Goal: Information Seeking & Learning: Learn about a topic

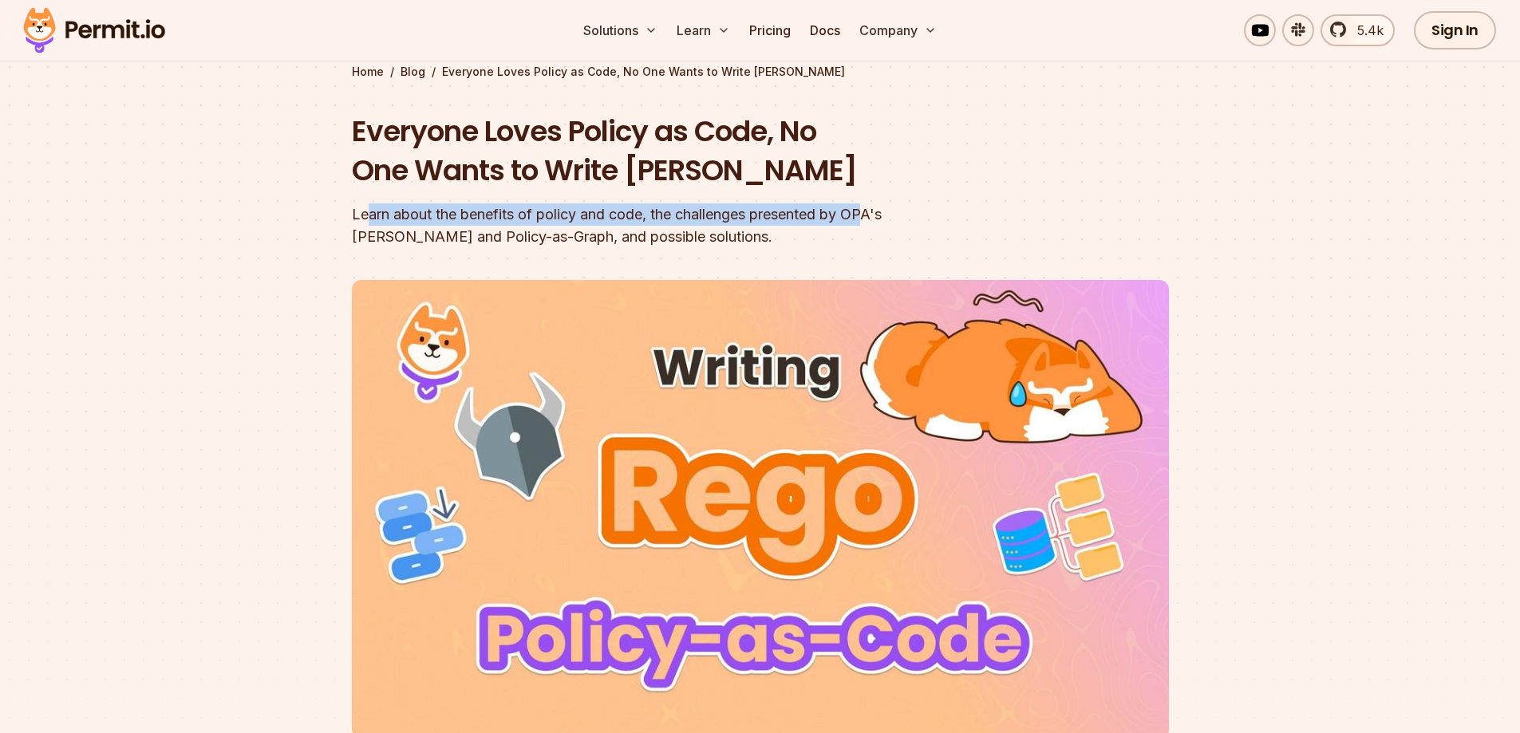
click at [736, 239] on div "Learn about the benefits of policy and code, the challenges presented by OPA's …" at bounding box center [658, 225] width 613 height 45
click at [428, 242] on div "Learn about the benefits of policy and code, the challenges presented by OPA's …" at bounding box center [658, 225] width 613 height 45
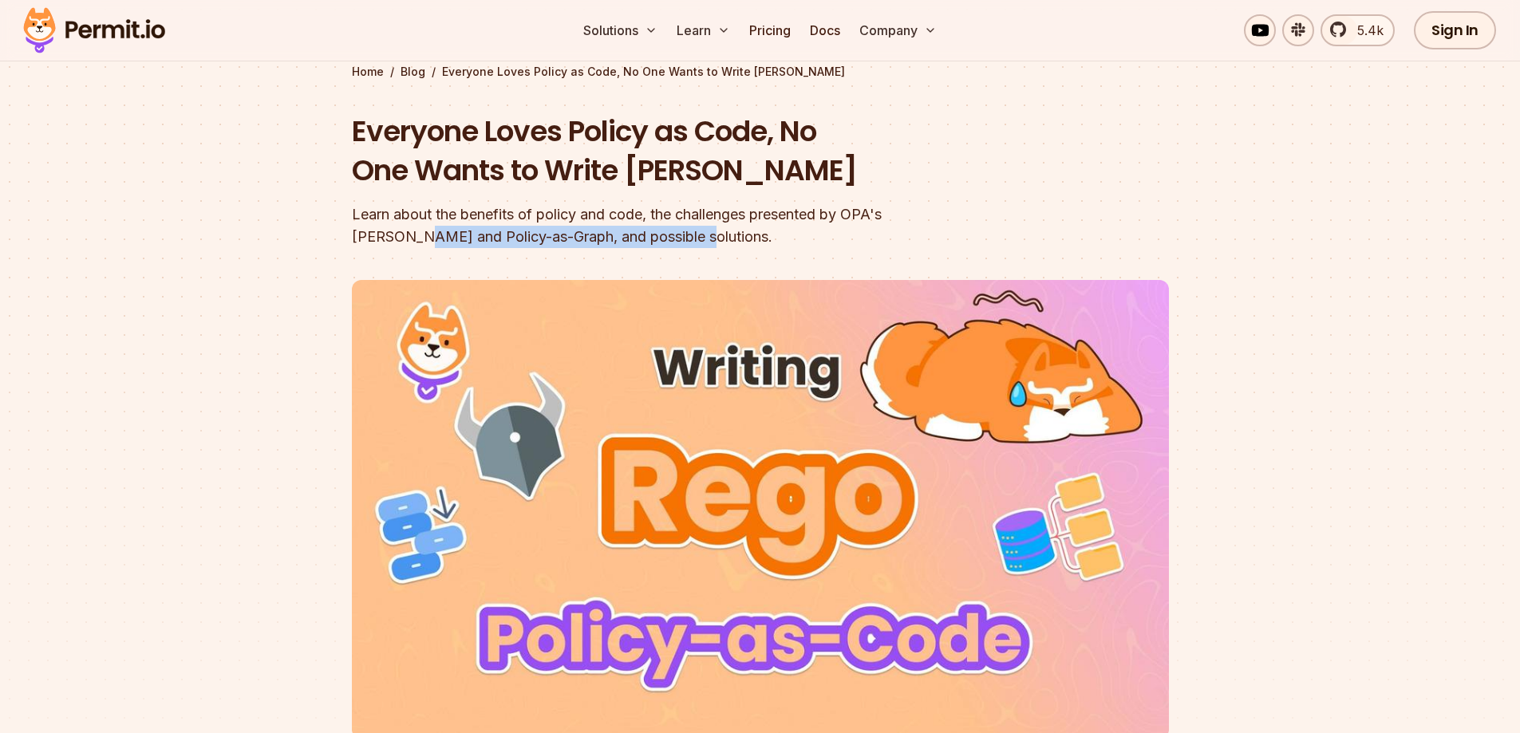
drag, startPoint x: 356, startPoint y: 235, endPoint x: 667, endPoint y: 243, distance: 311.3
click at [654, 240] on div "Learn about the benefits of policy and code, the challenges presented by OPA's …" at bounding box center [658, 225] width 613 height 45
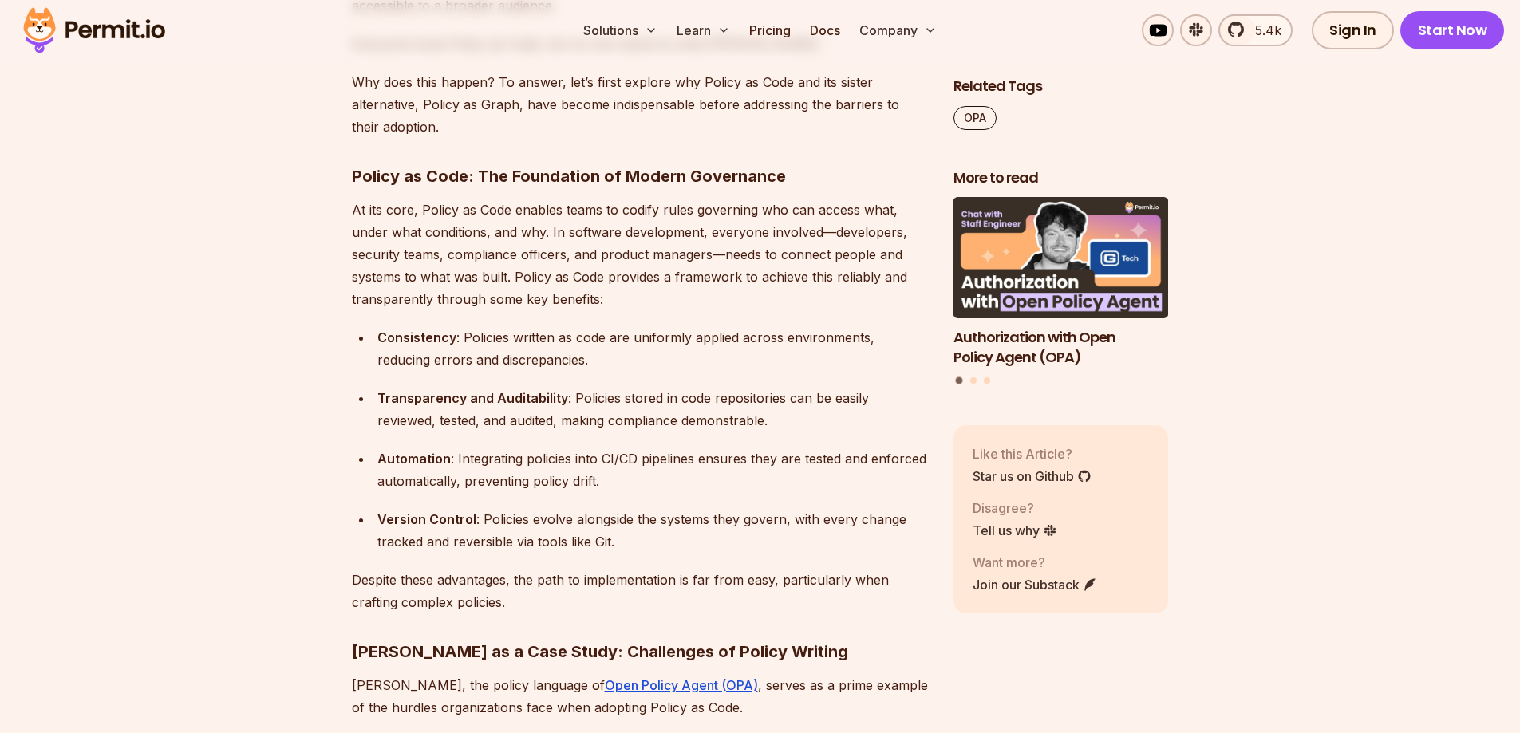
scroll to position [1117, 0]
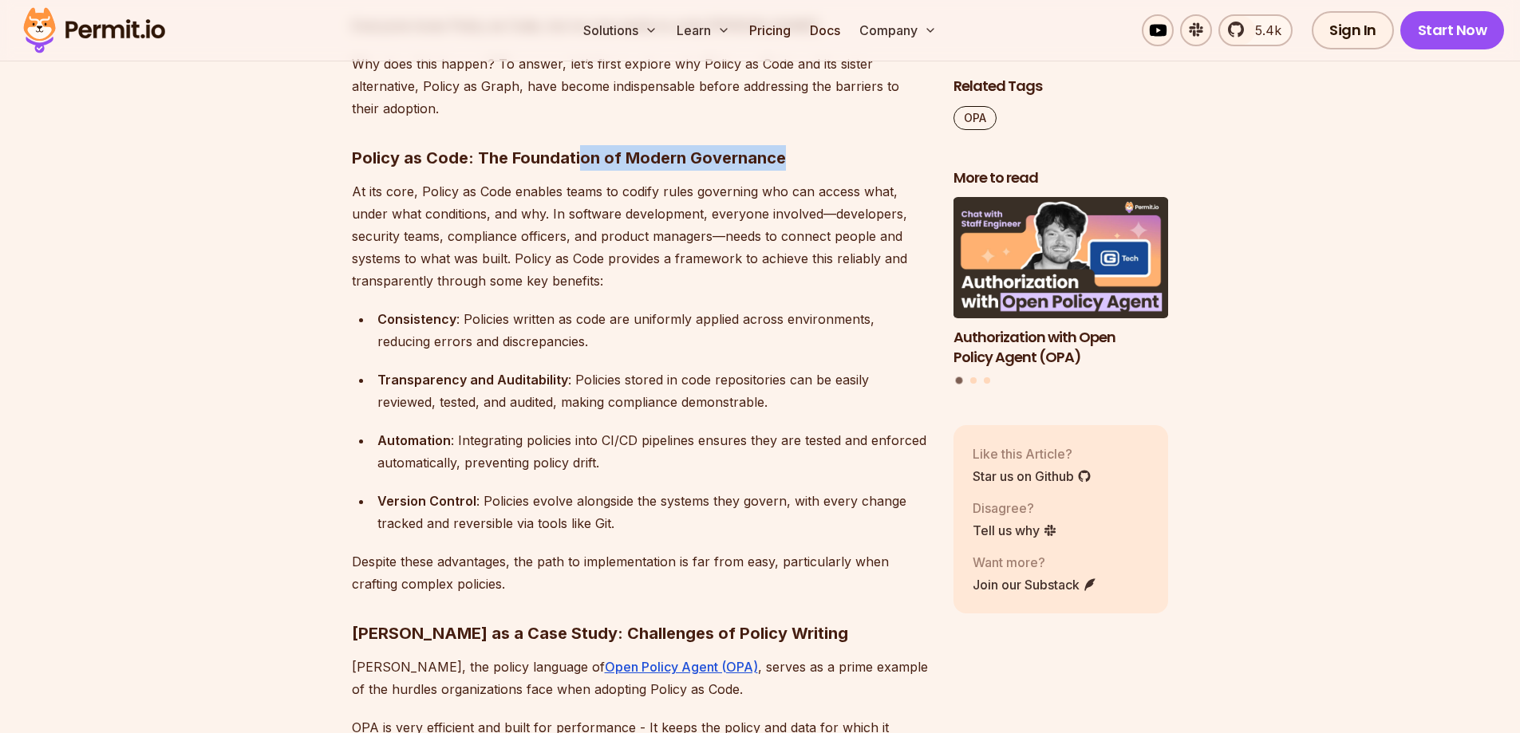
drag, startPoint x: 581, startPoint y: 155, endPoint x: 795, endPoint y: 159, distance: 214.6
click at [795, 159] on h3 "Policy as Code: The Foundation of Modern Governance" at bounding box center [640, 158] width 576 height 26
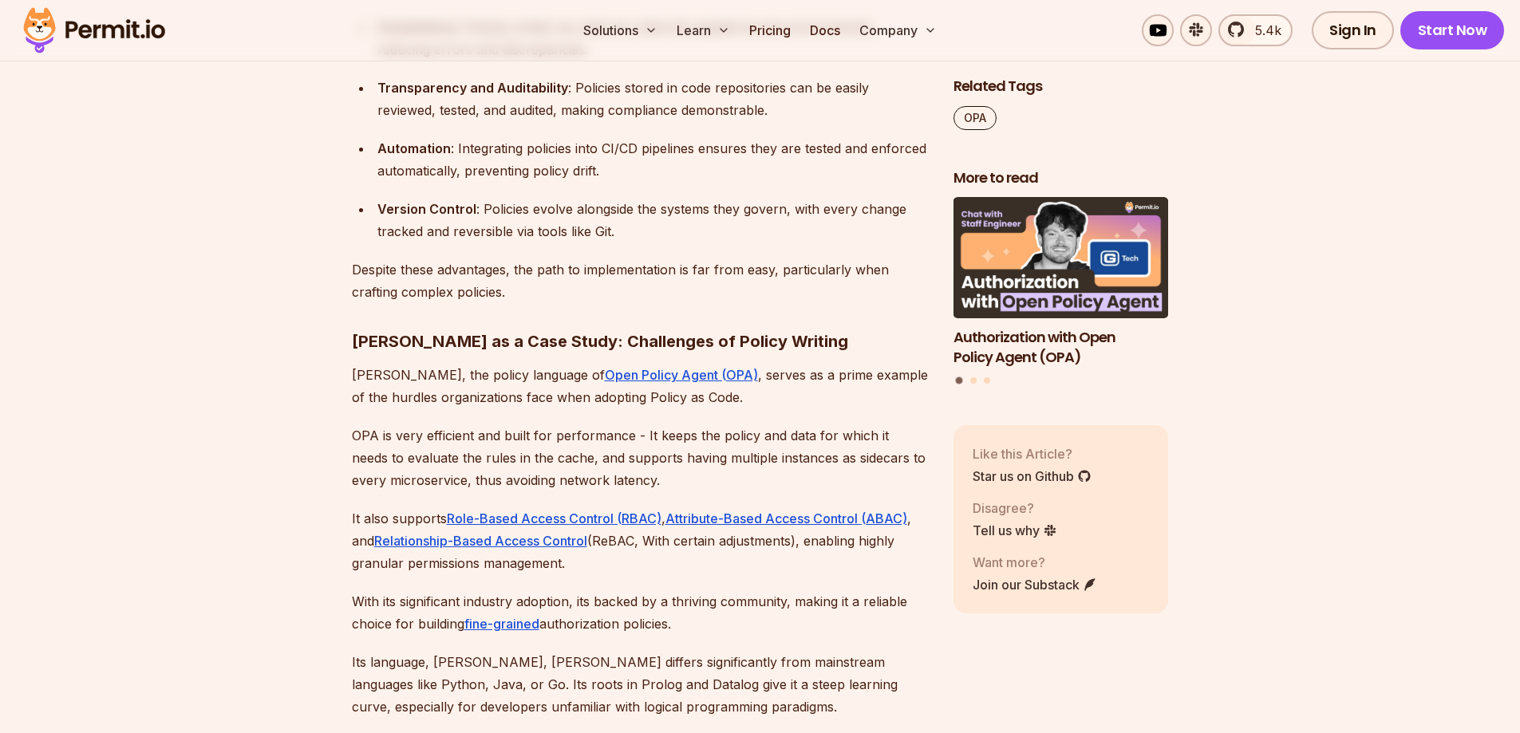
scroll to position [1436, 0]
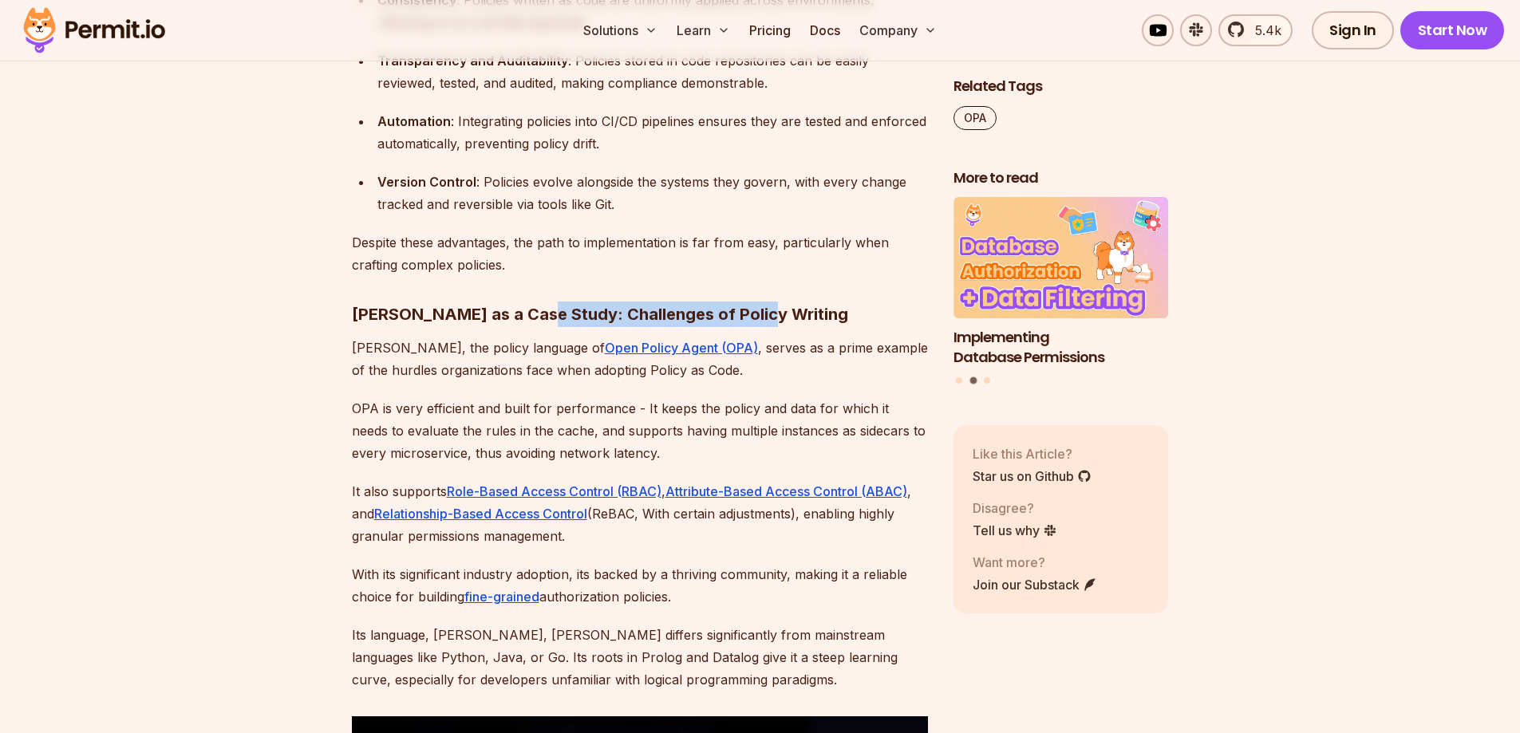
drag, startPoint x: 531, startPoint y: 313, endPoint x: 807, endPoint y: 316, distance: 275.2
click at [806, 316] on h3 "[PERSON_NAME] as a Case Study: Challenges of Policy Writing" at bounding box center [640, 315] width 576 height 26
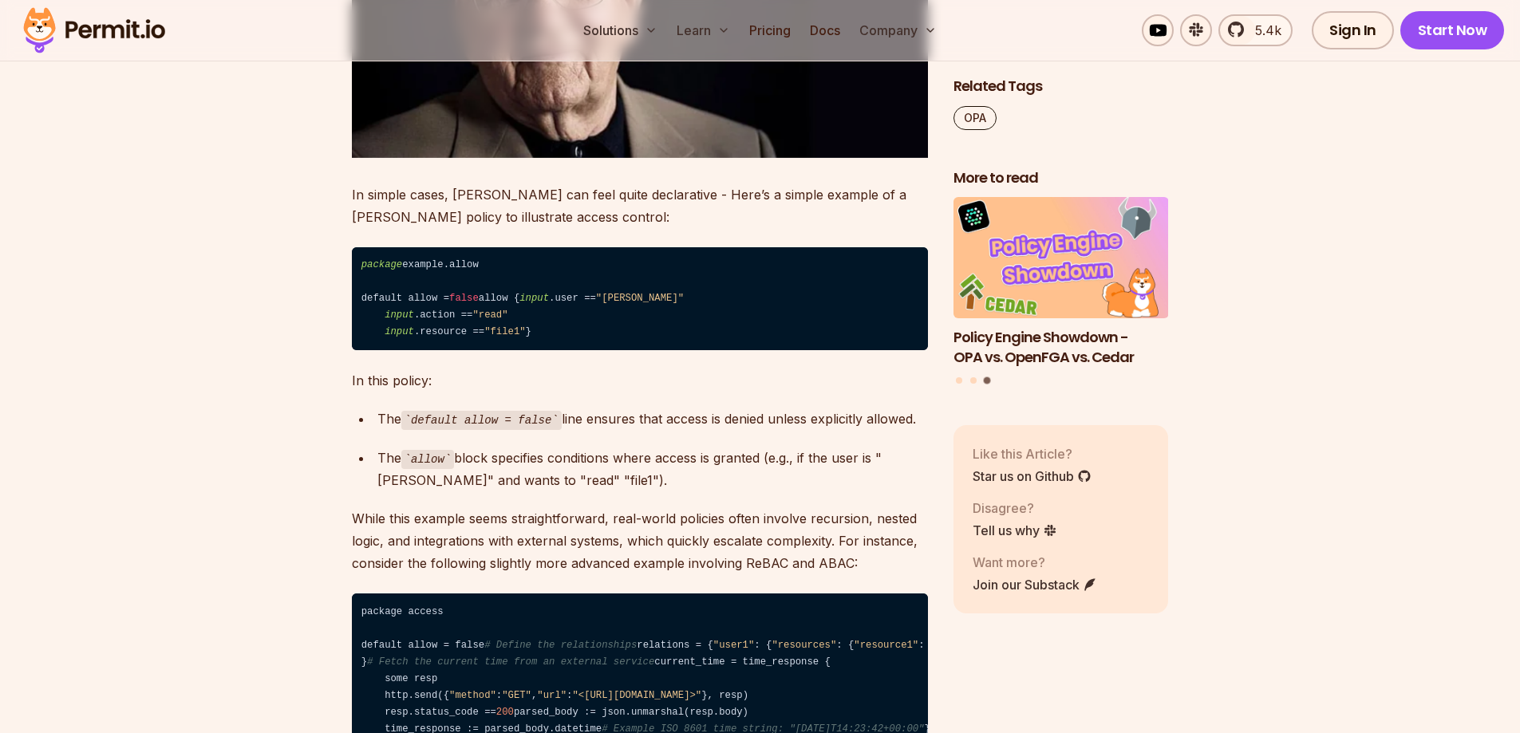
scroll to position [2314, 0]
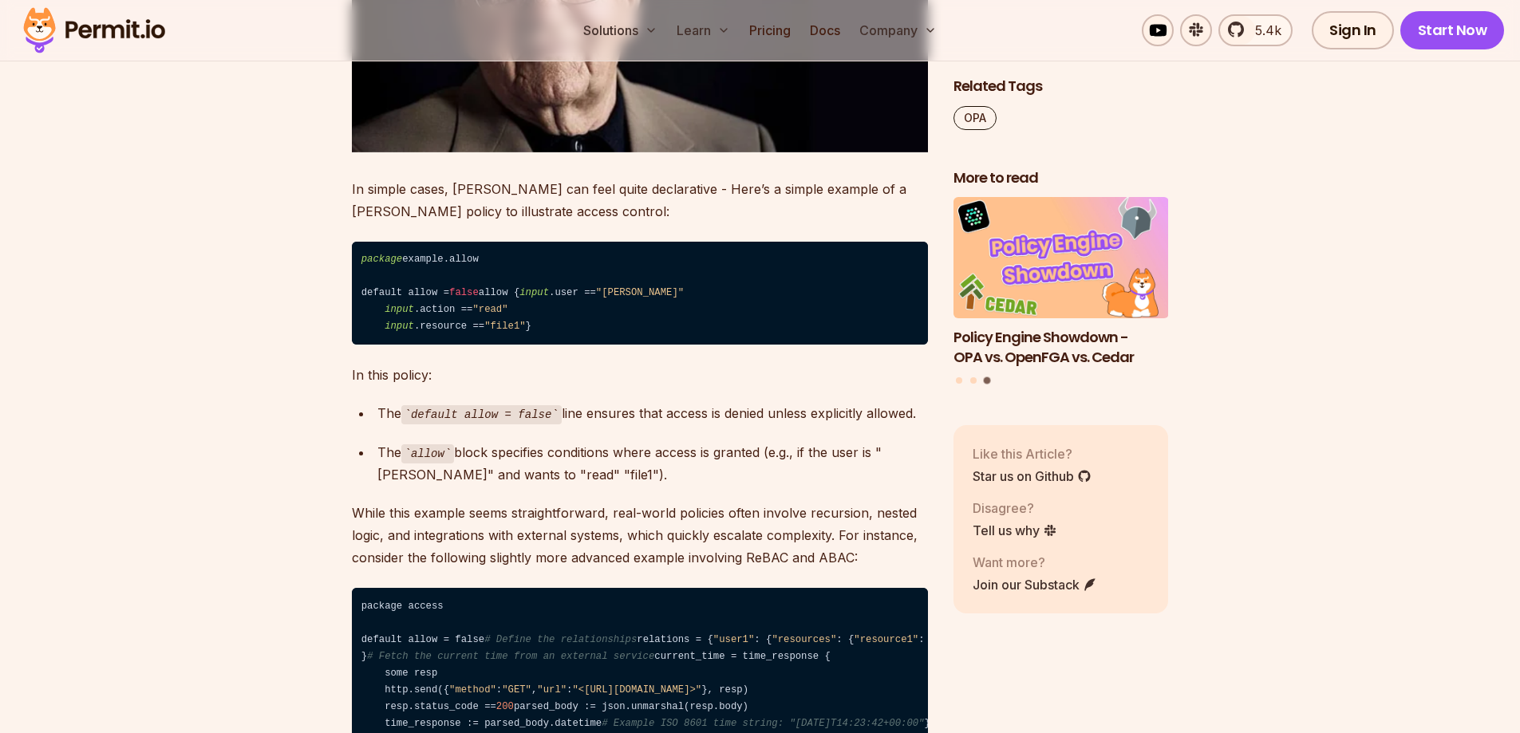
drag, startPoint x: 385, startPoint y: 404, endPoint x: 347, endPoint y: 258, distance: 150.2
click at [595, 299] on code "package example.allow default allow = false allow { input .user == "[PERSON_NAM…" at bounding box center [640, 294] width 576 height 104
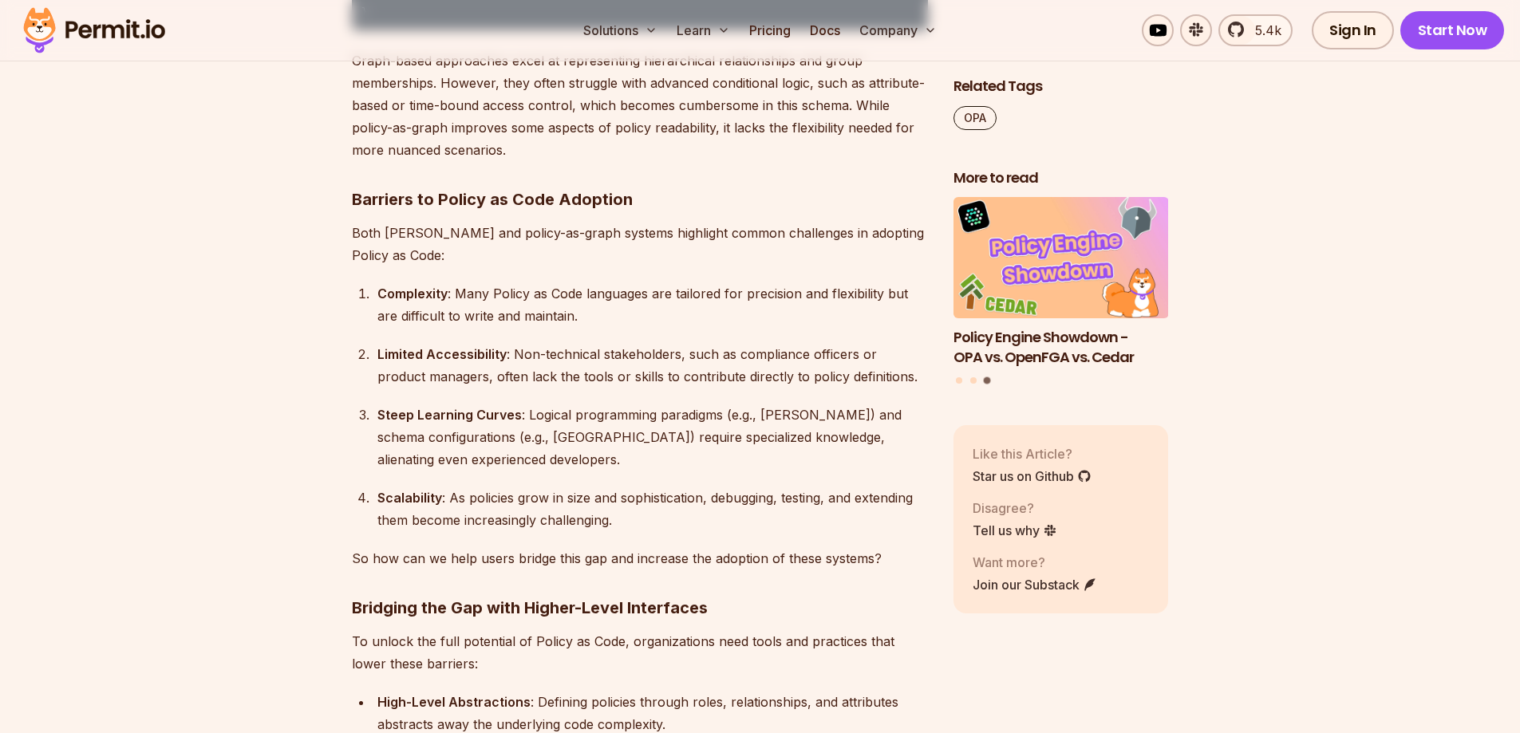
scroll to position [3829, 0]
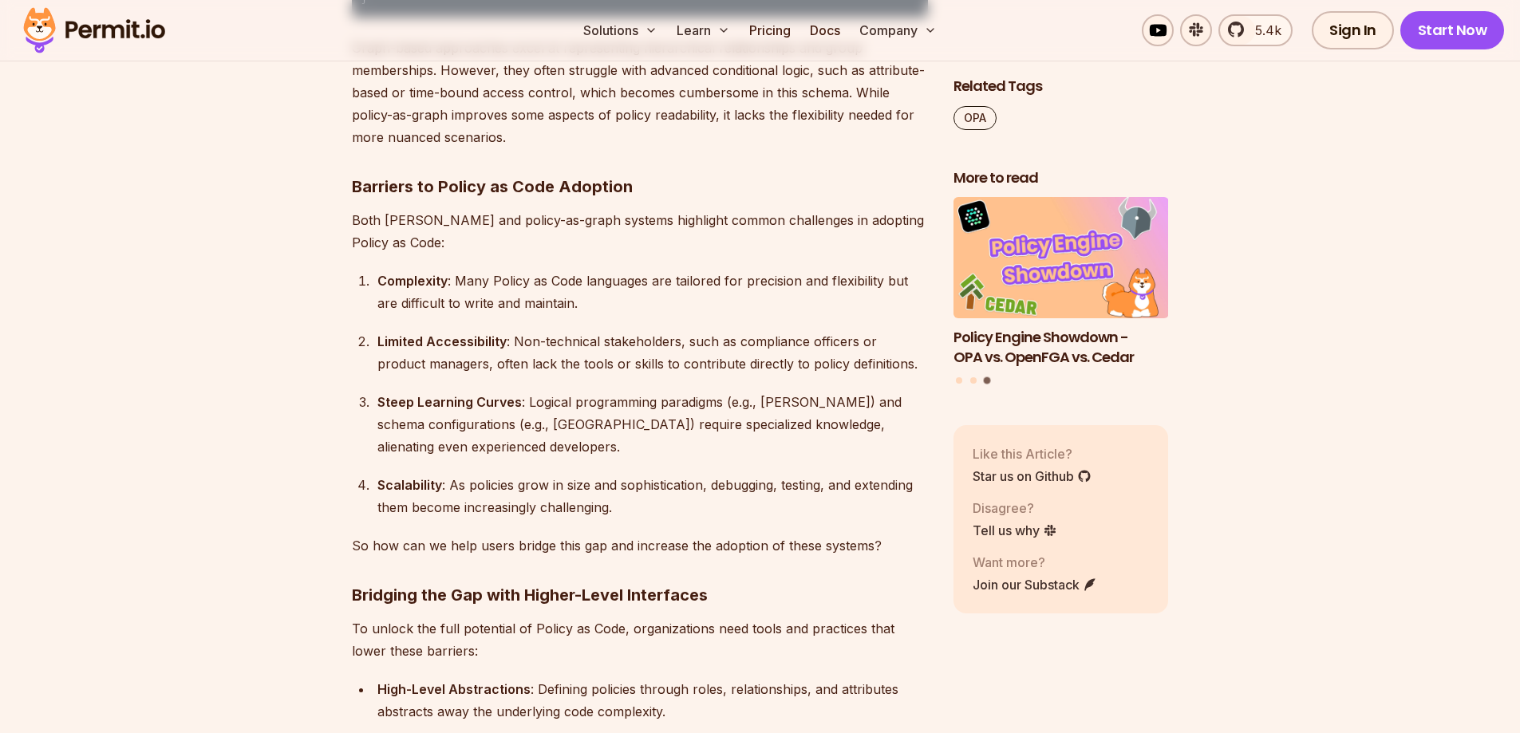
drag, startPoint x: 571, startPoint y: 286, endPoint x: 824, endPoint y: 321, distance: 255.3
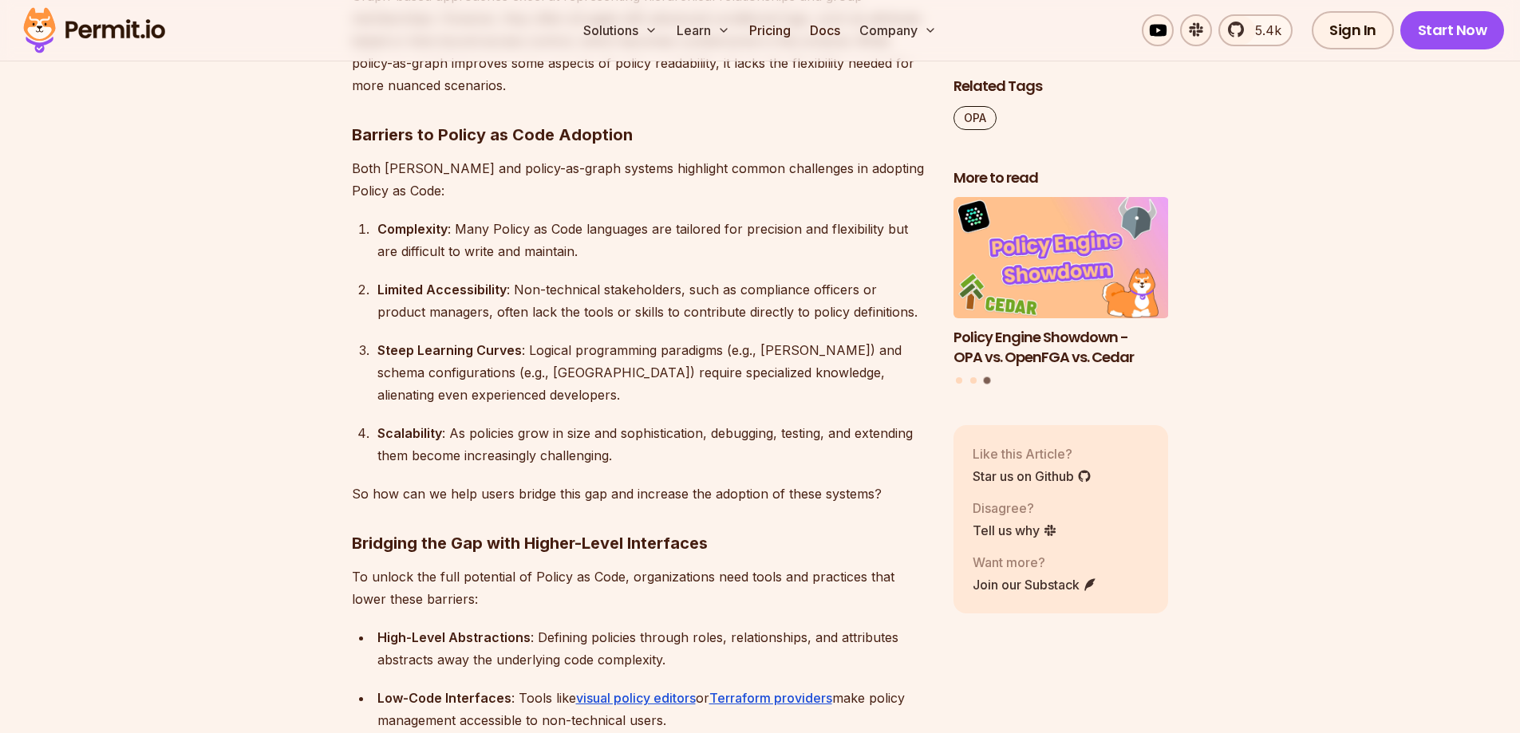
scroll to position [3909, 0]
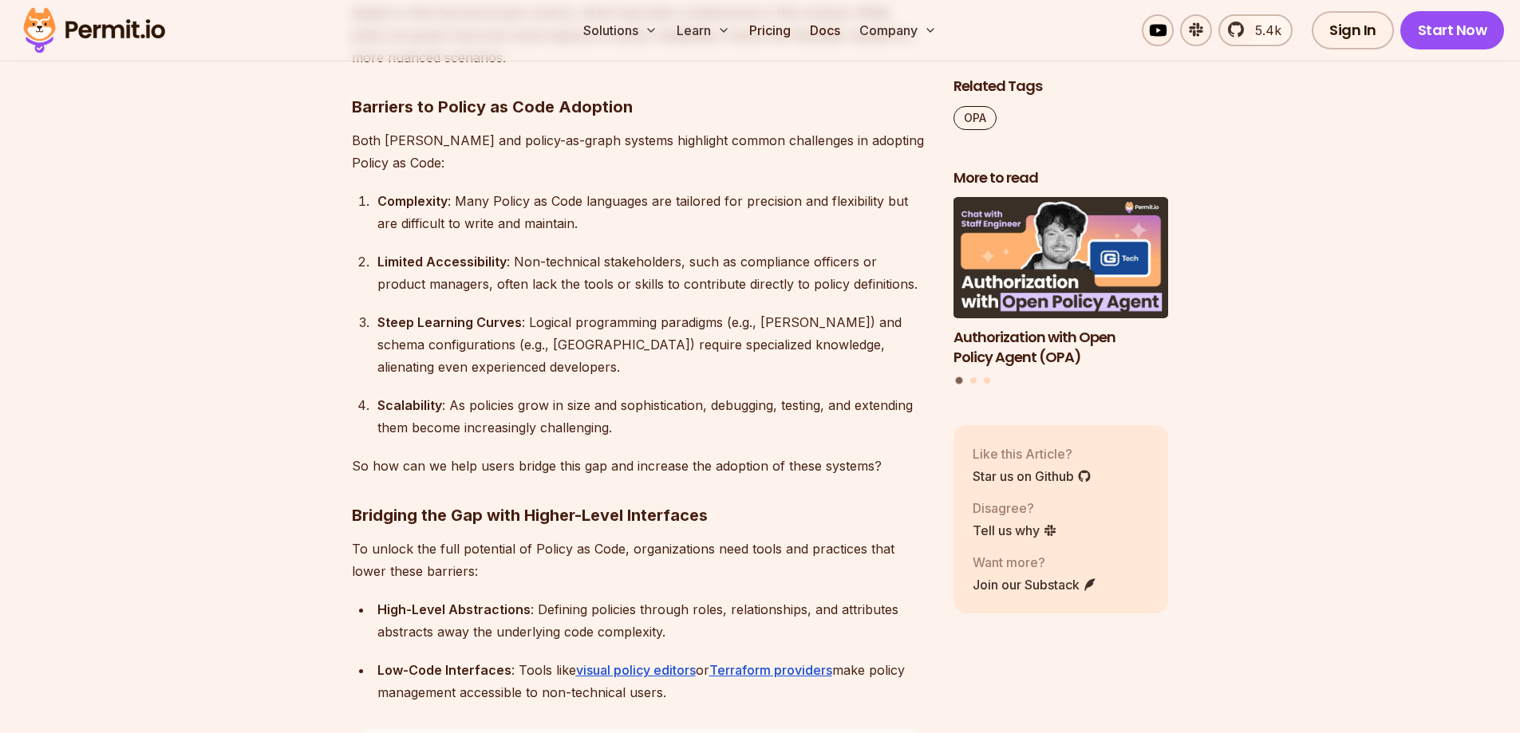
drag, startPoint x: 633, startPoint y: 233, endPoint x: 886, endPoint y: 247, distance: 253.3
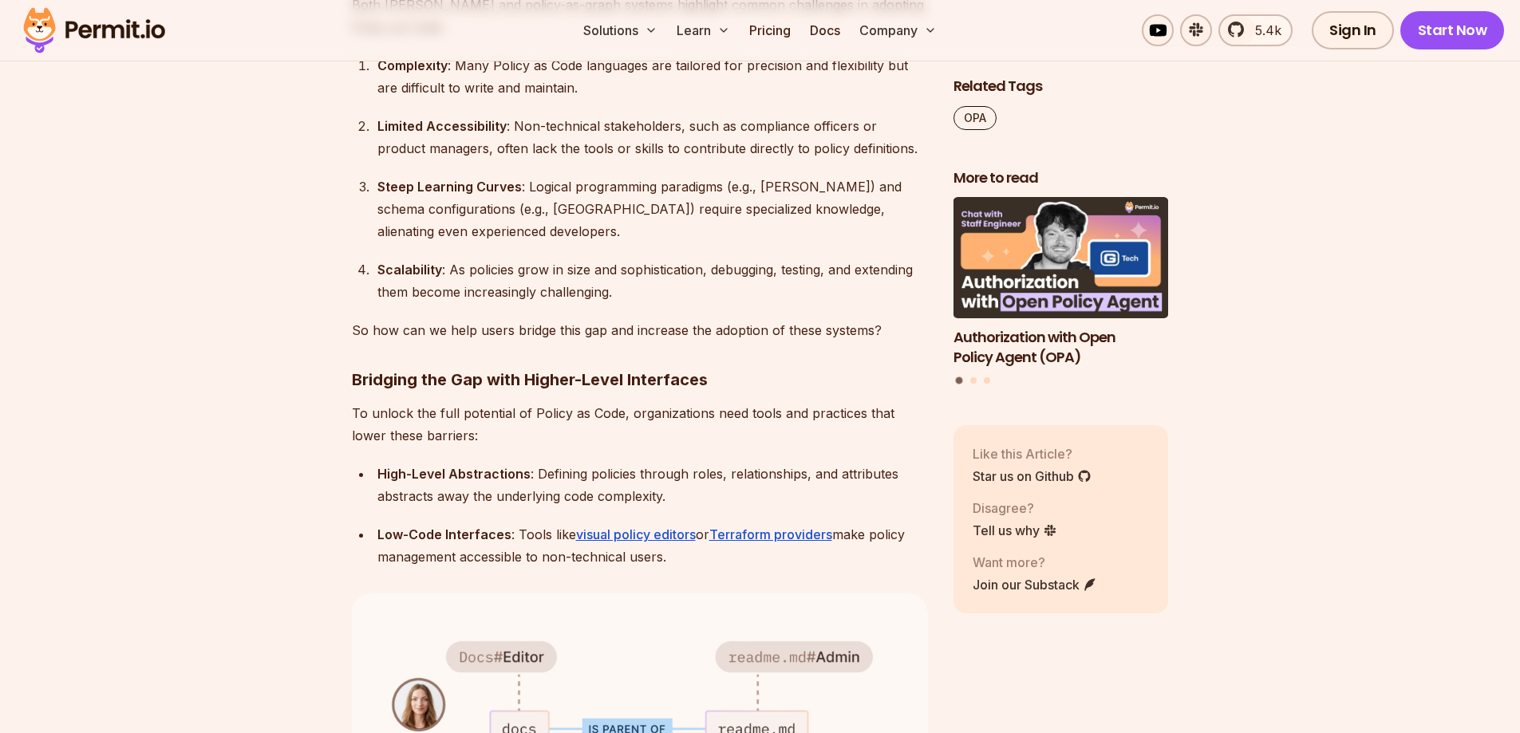
scroll to position [4148, 0]
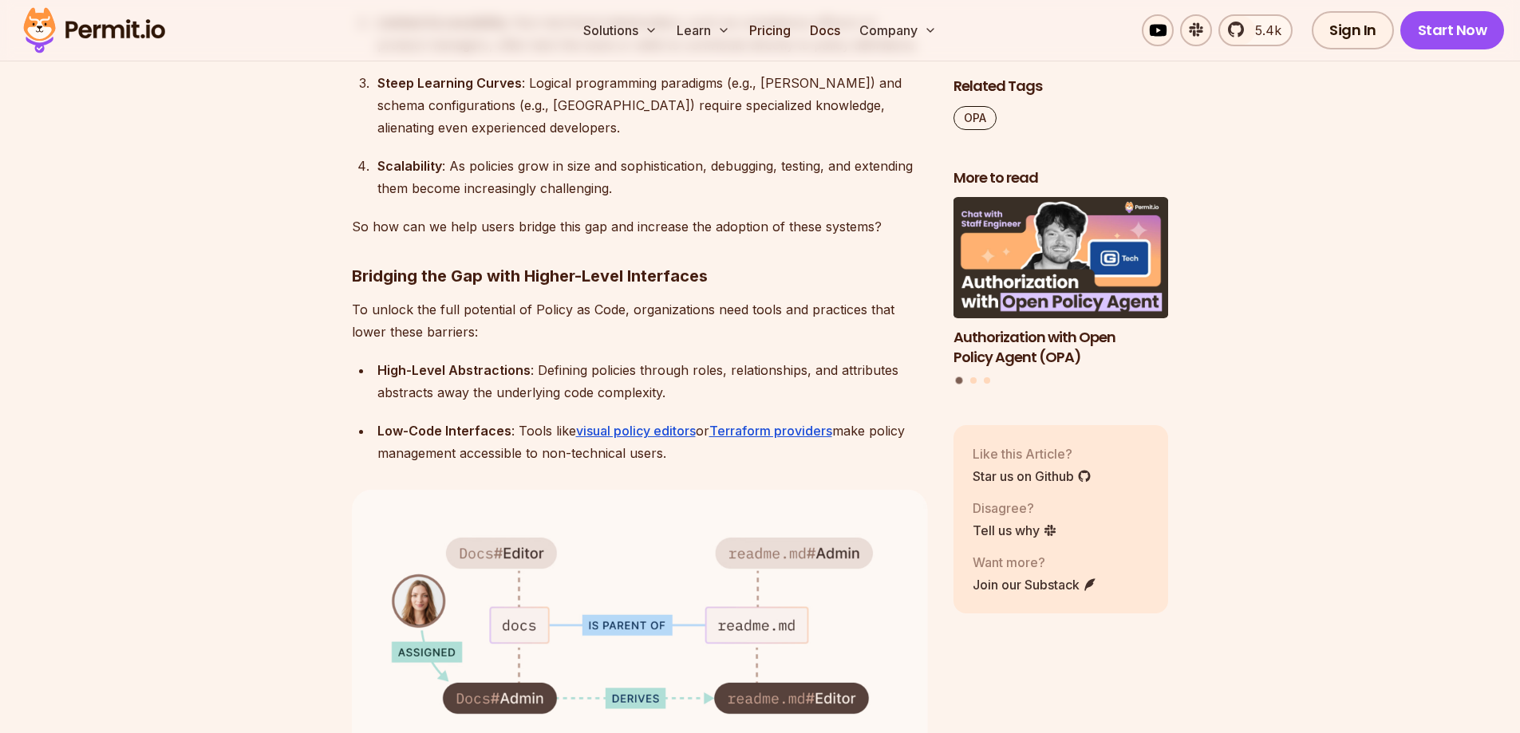
drag, startPoint x: 440, startPoint y: 380, endPoint x: 661, endPoint y: 373, distance: 221.1
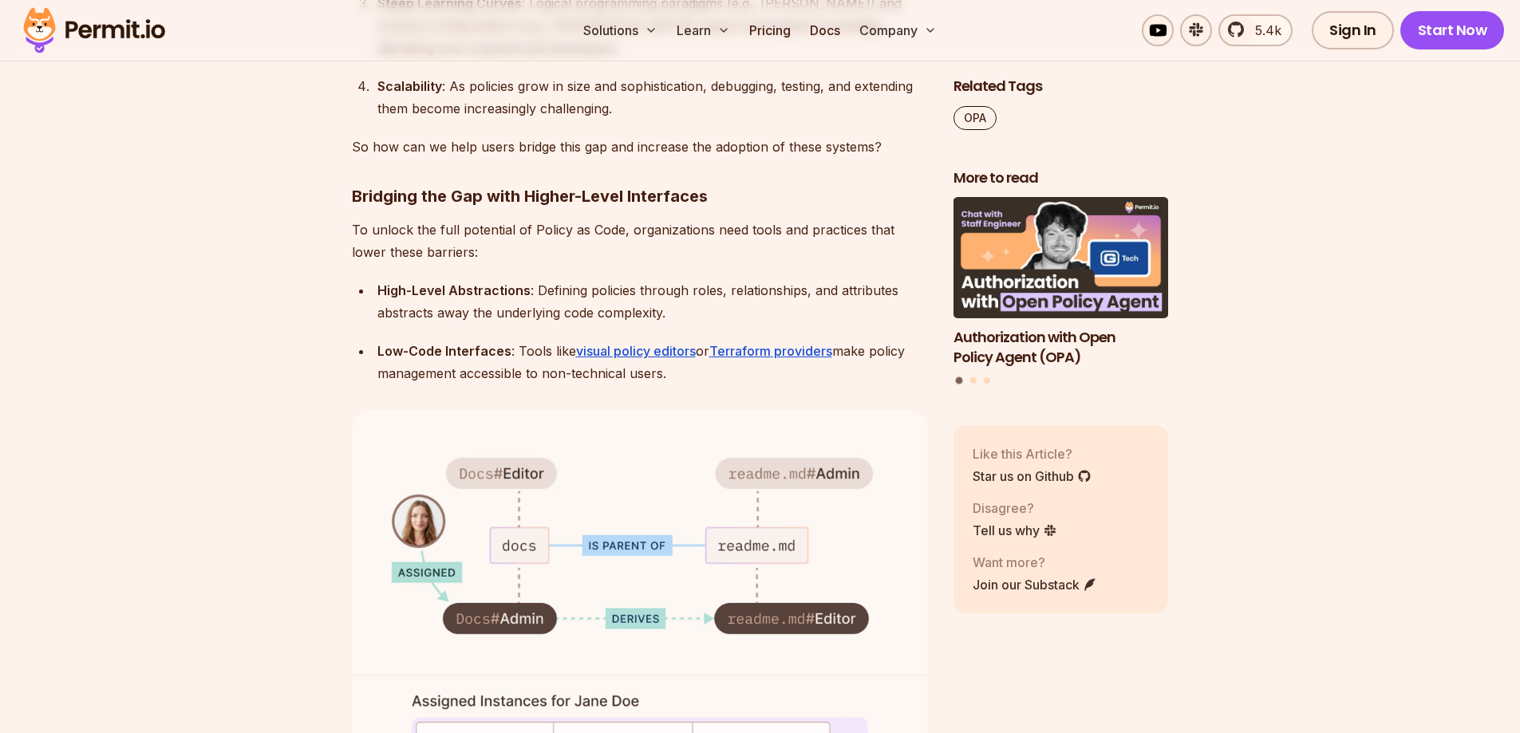
scroll to position [4308, 0]
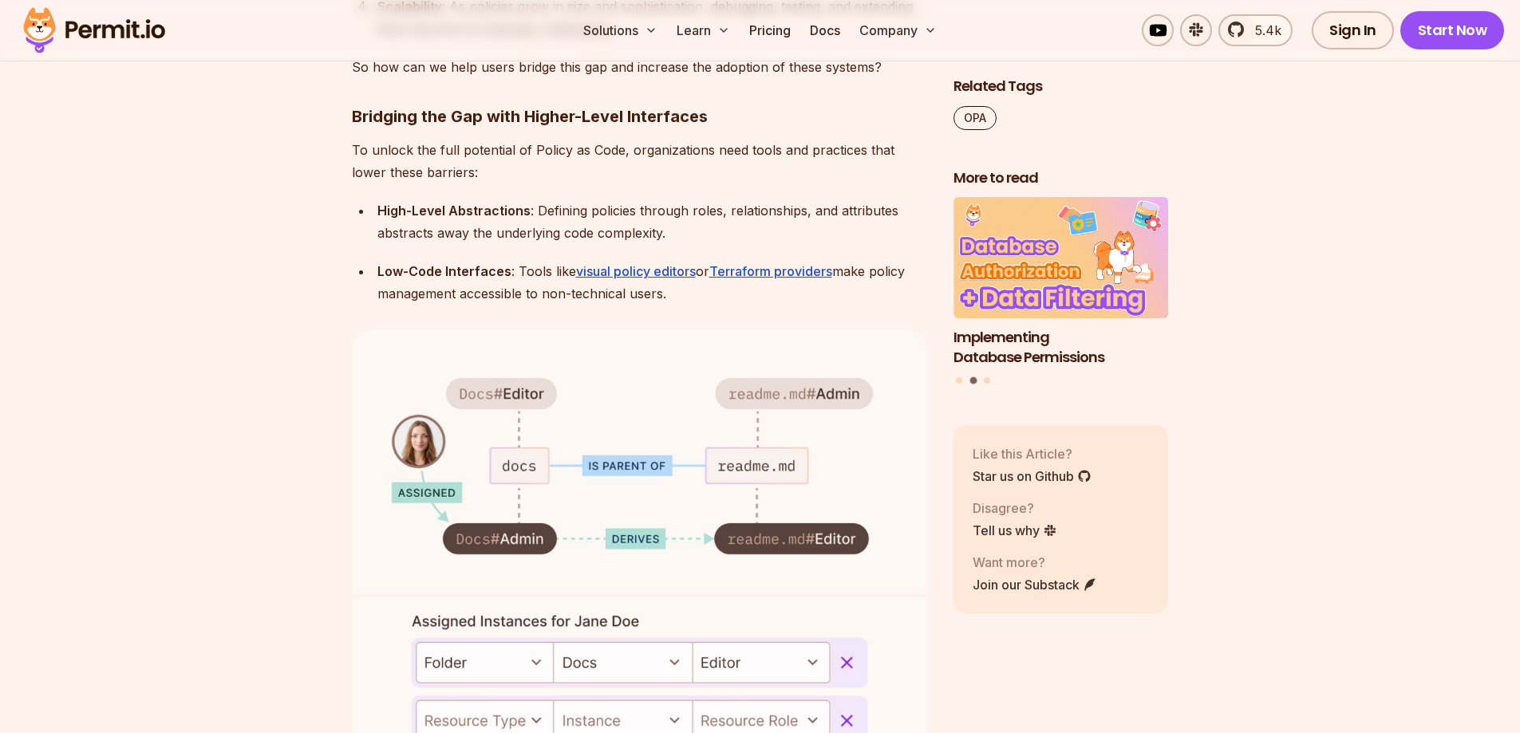
drag, startPoint x: 377, startPoint y: 374, endPoint x: 532, endPoint y: 380, distance: 155.7
drag, startPoint x: 373, startPoint y: 436, endPoint x: 523, endPoint y: 432, distance: 150.0
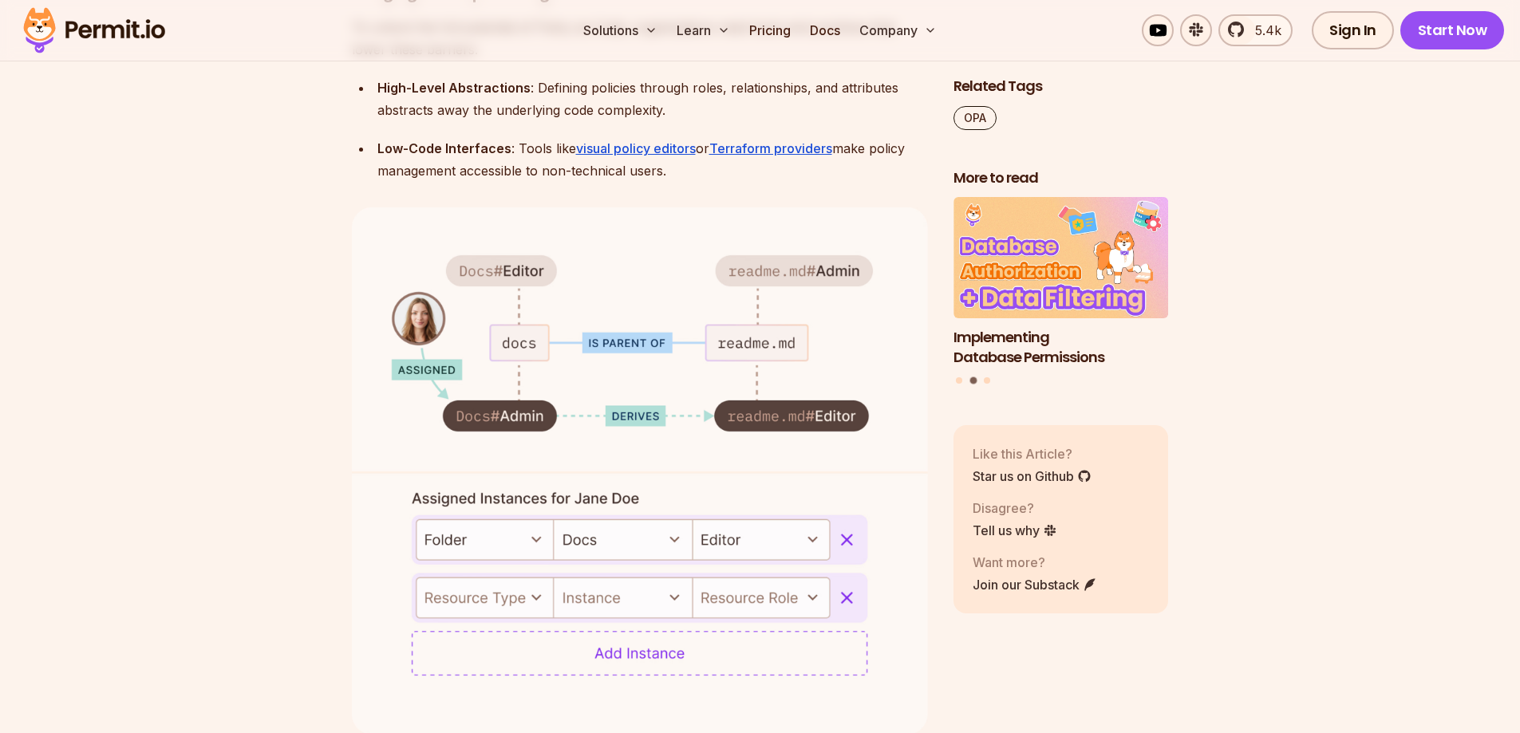
scroll to position [4467, 0]
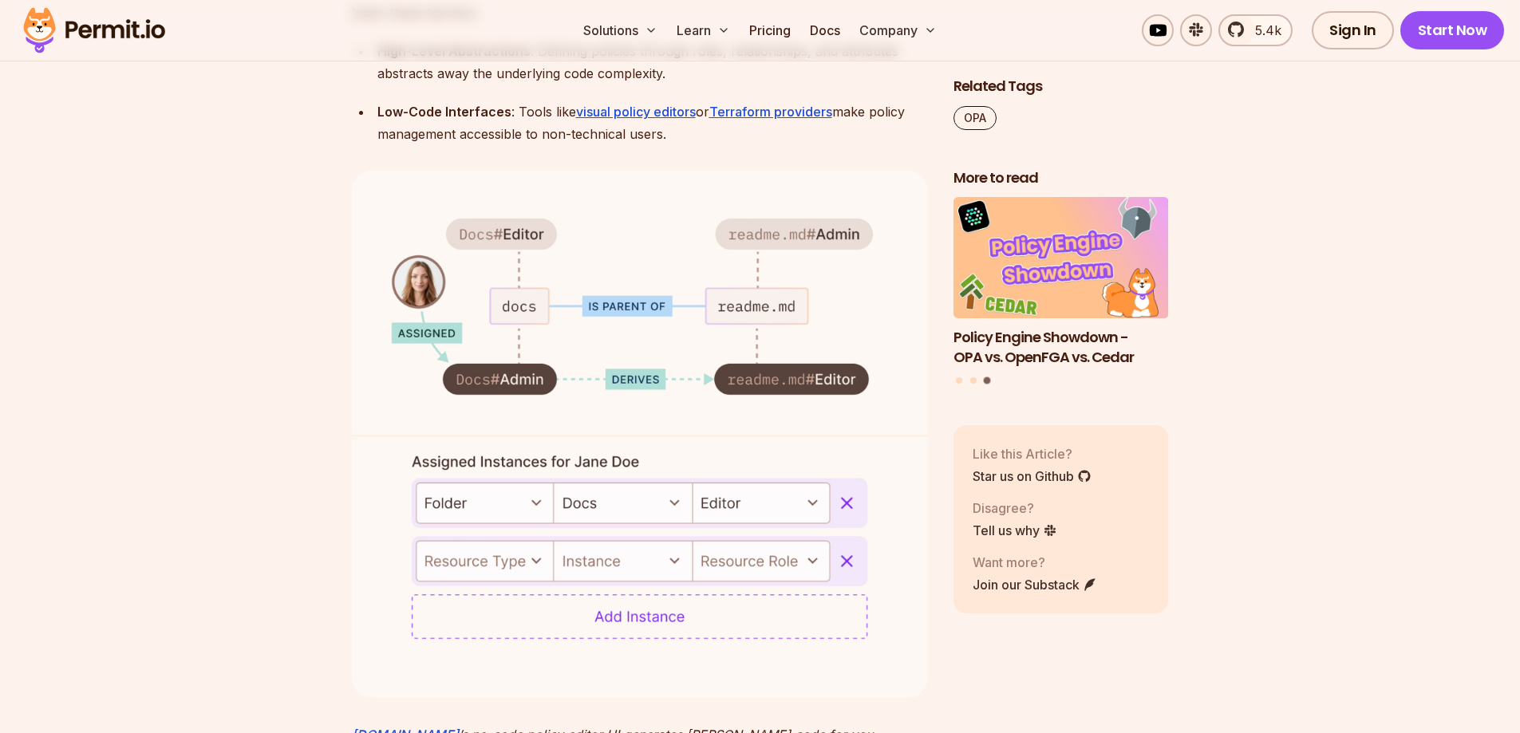
drag, startPoint x: 376, startPoint y: 352, endPoint x: 496, endPoint y: 359, distance: 120.7
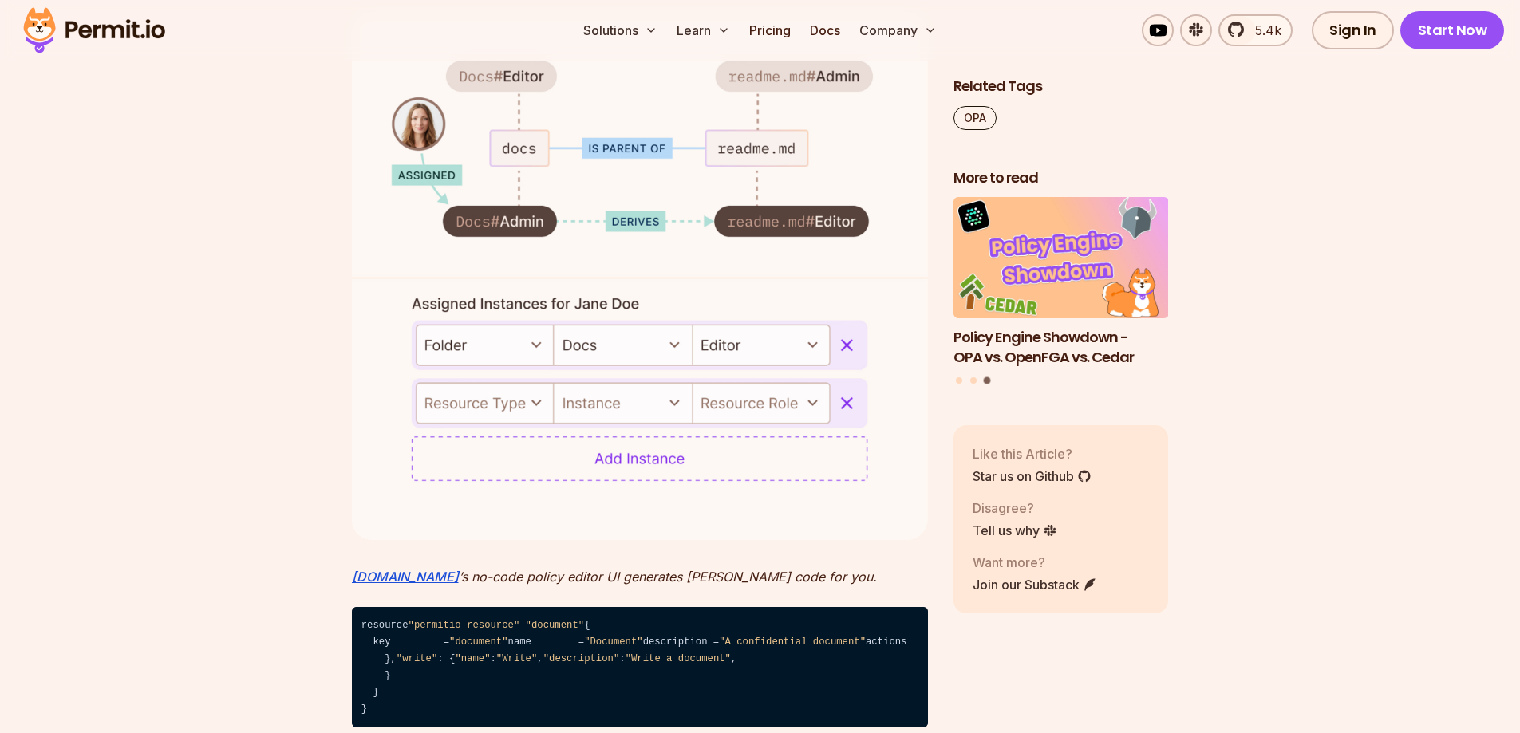
scroll to position [4627, 0]
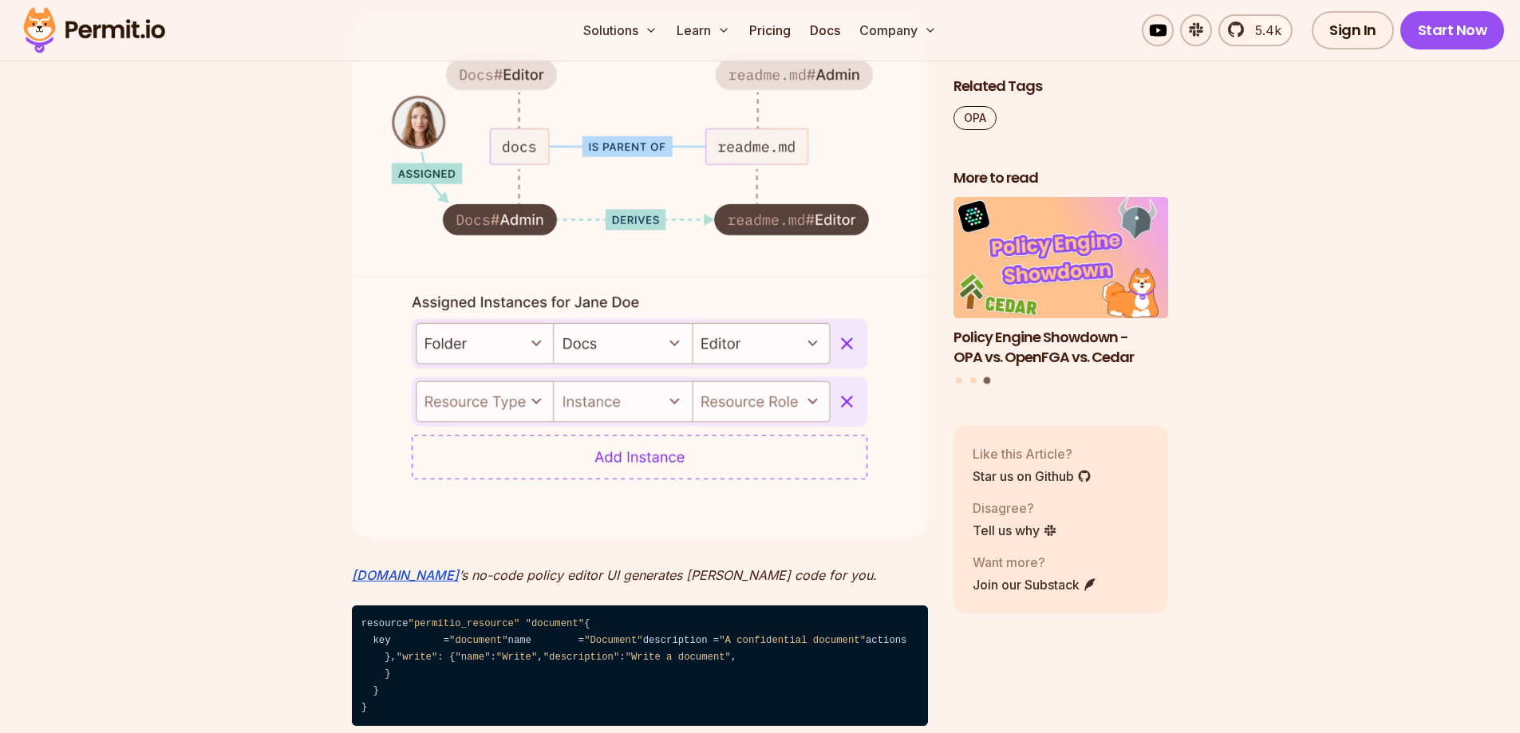
drag, startPoint x: 347, startPoint y: 312, endPoint x: 769, endPoint y: 318, distance: 422.1
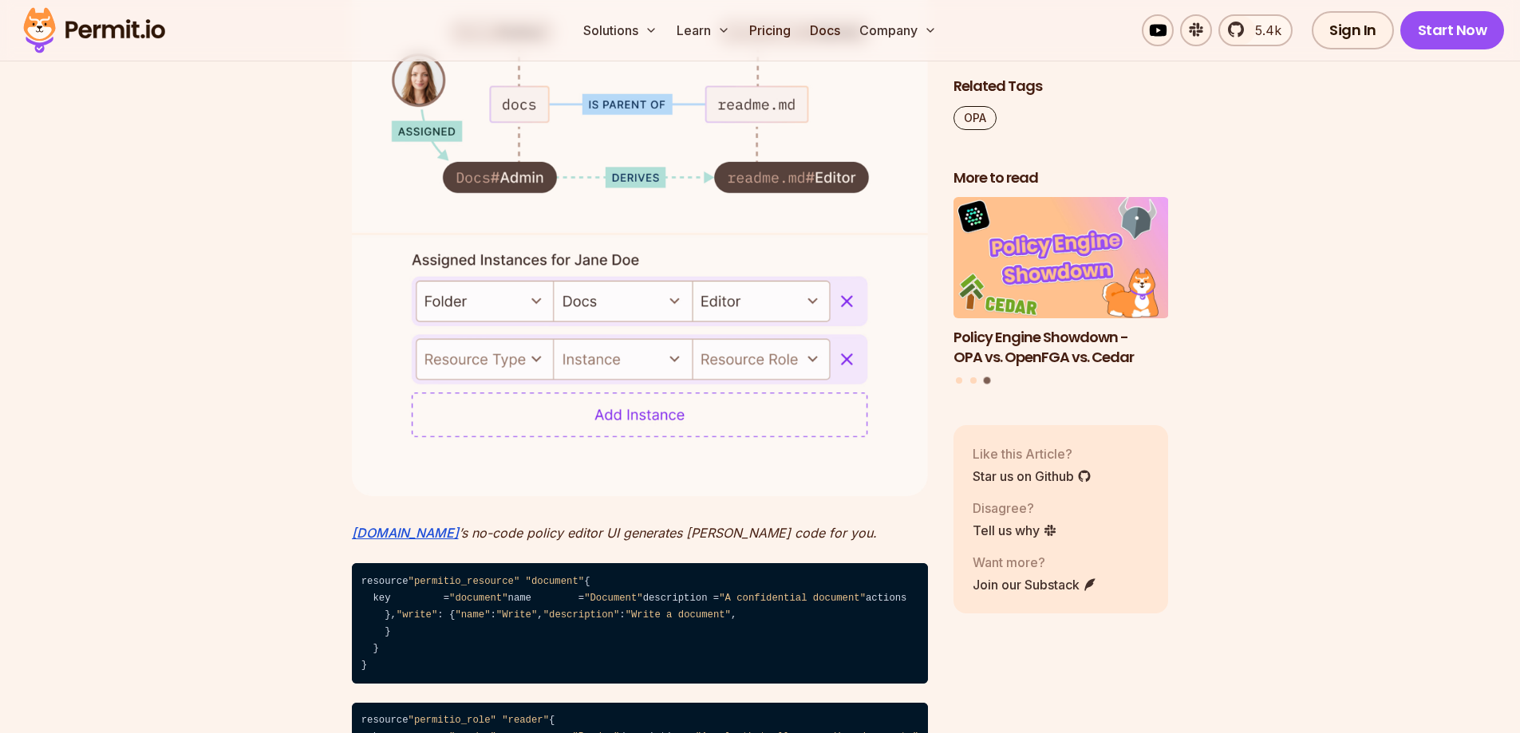
scroll to position [4707, 0]
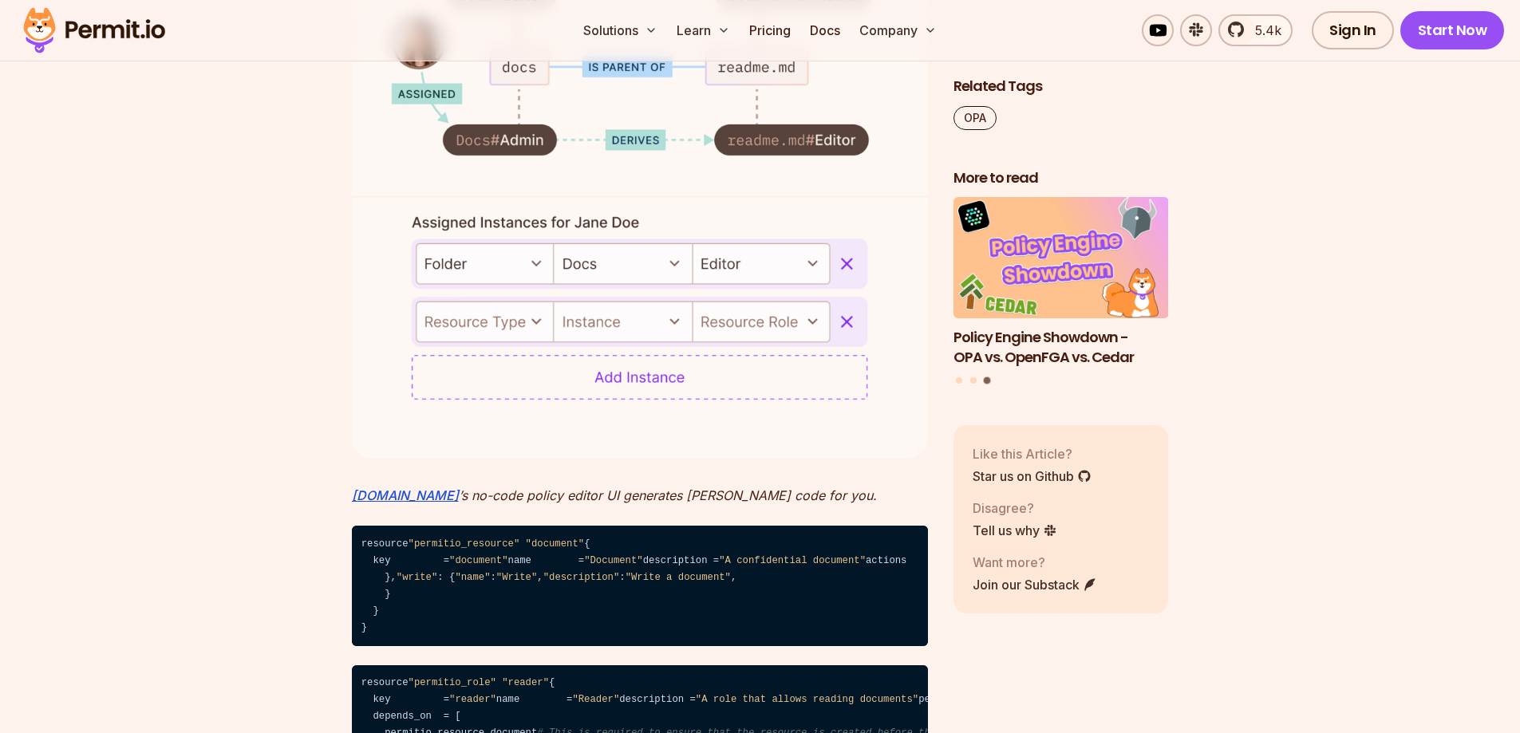
drag, startPoint x: 379, startPoint y: 325, endPoint x: 530, endPoint y: 321, distance: 150.8
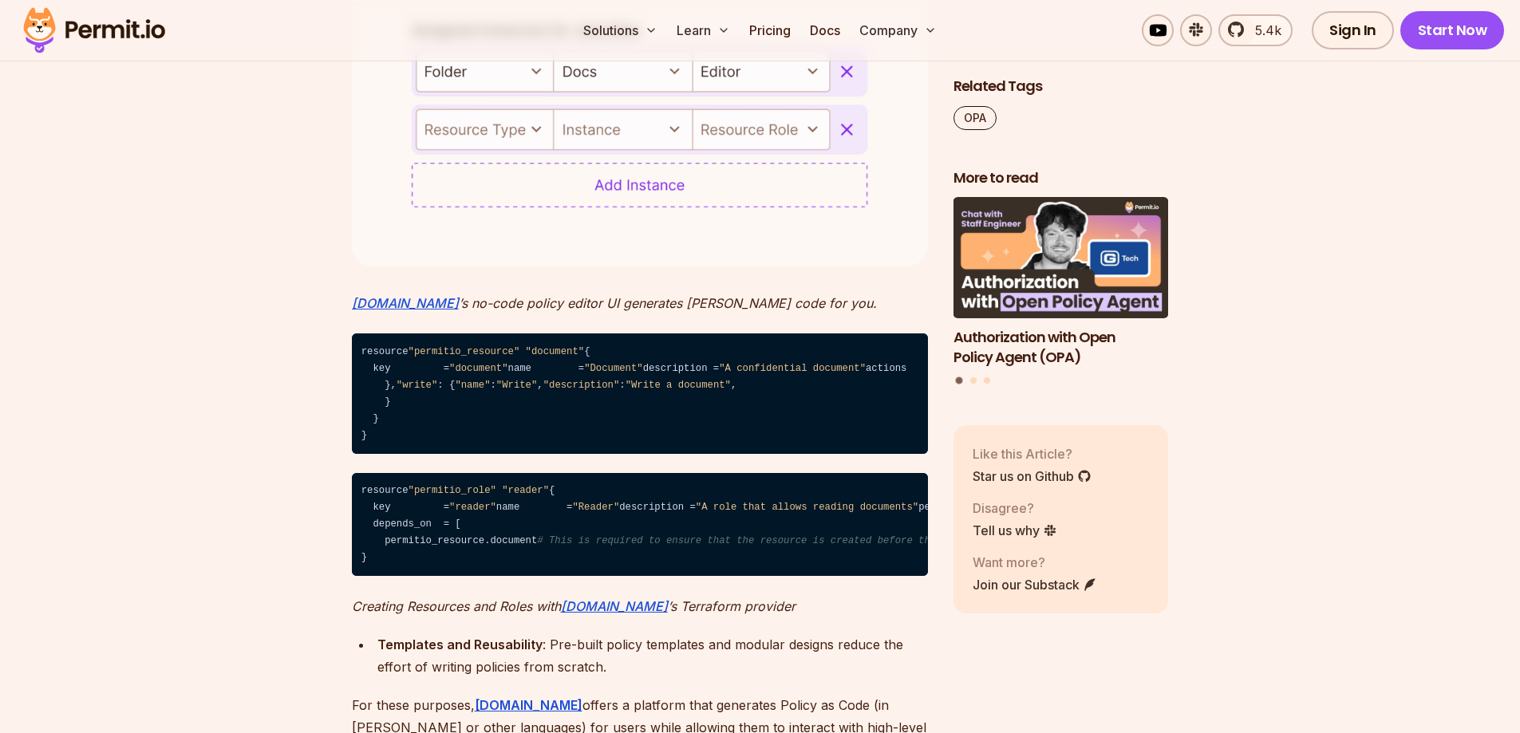
scroll to position [4946, 0]
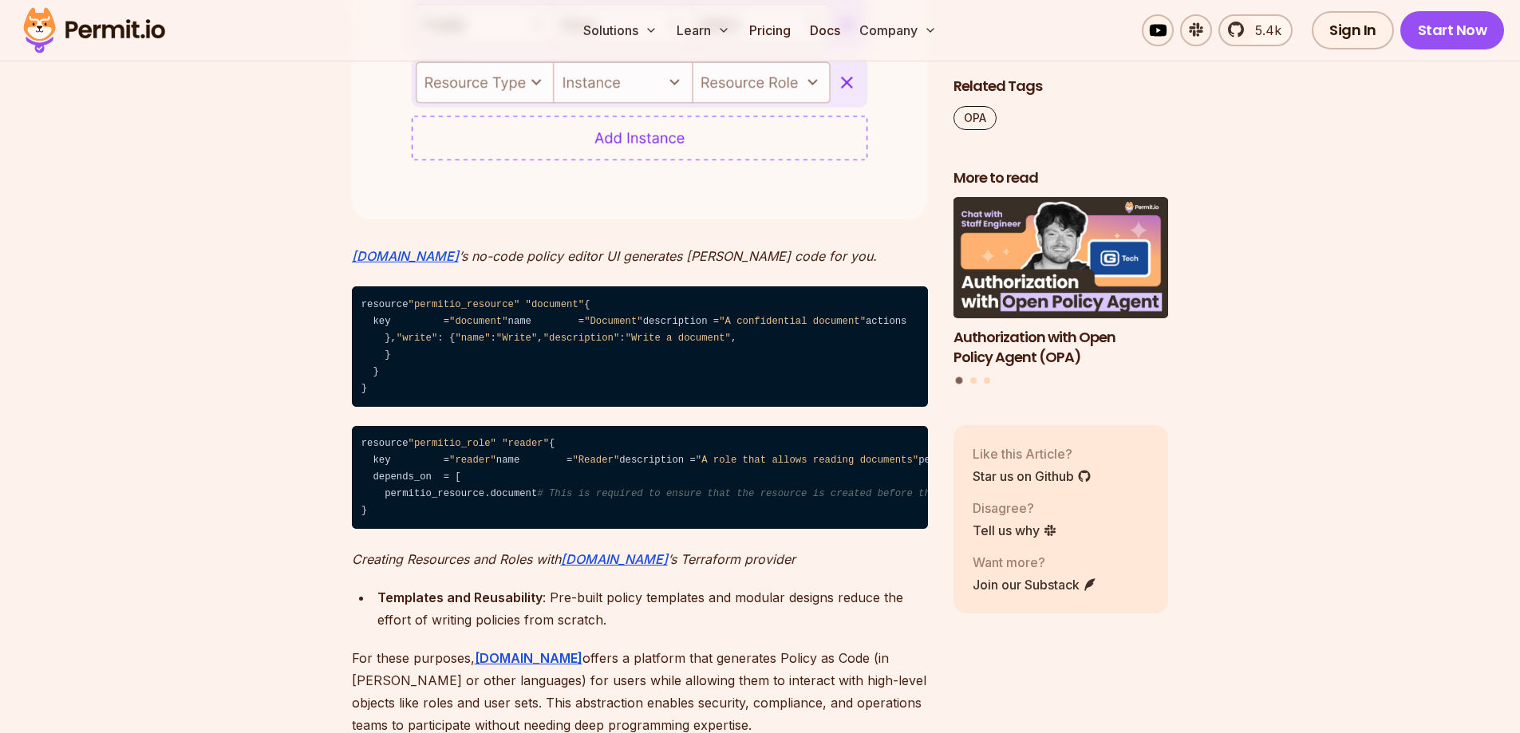
drag, startPoint x: 373, startPoint y: 145, endPoint x: 510, endPoint y: 148, distance: 137.2
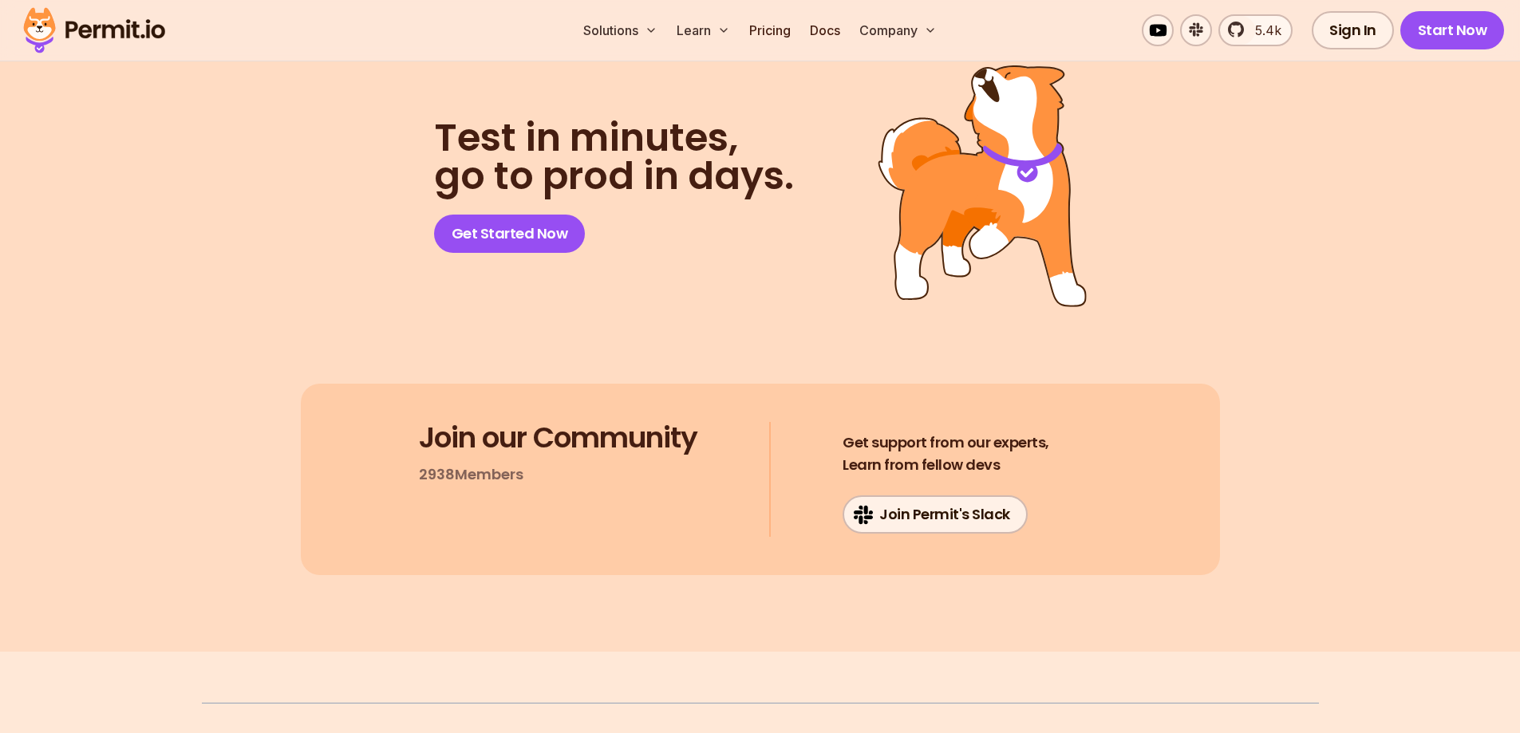
scroll to position [6462, 0]
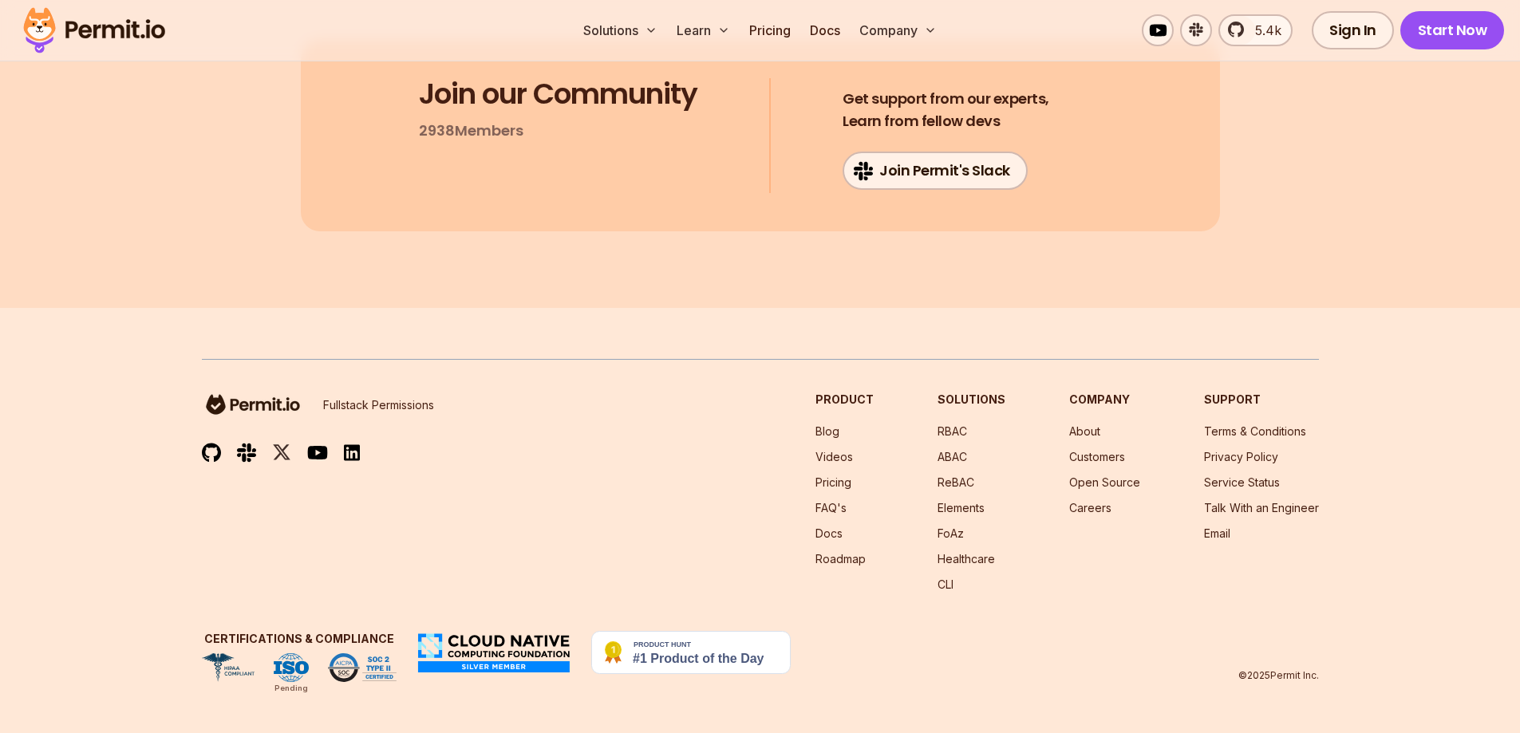
scroll to position [7264, 0]
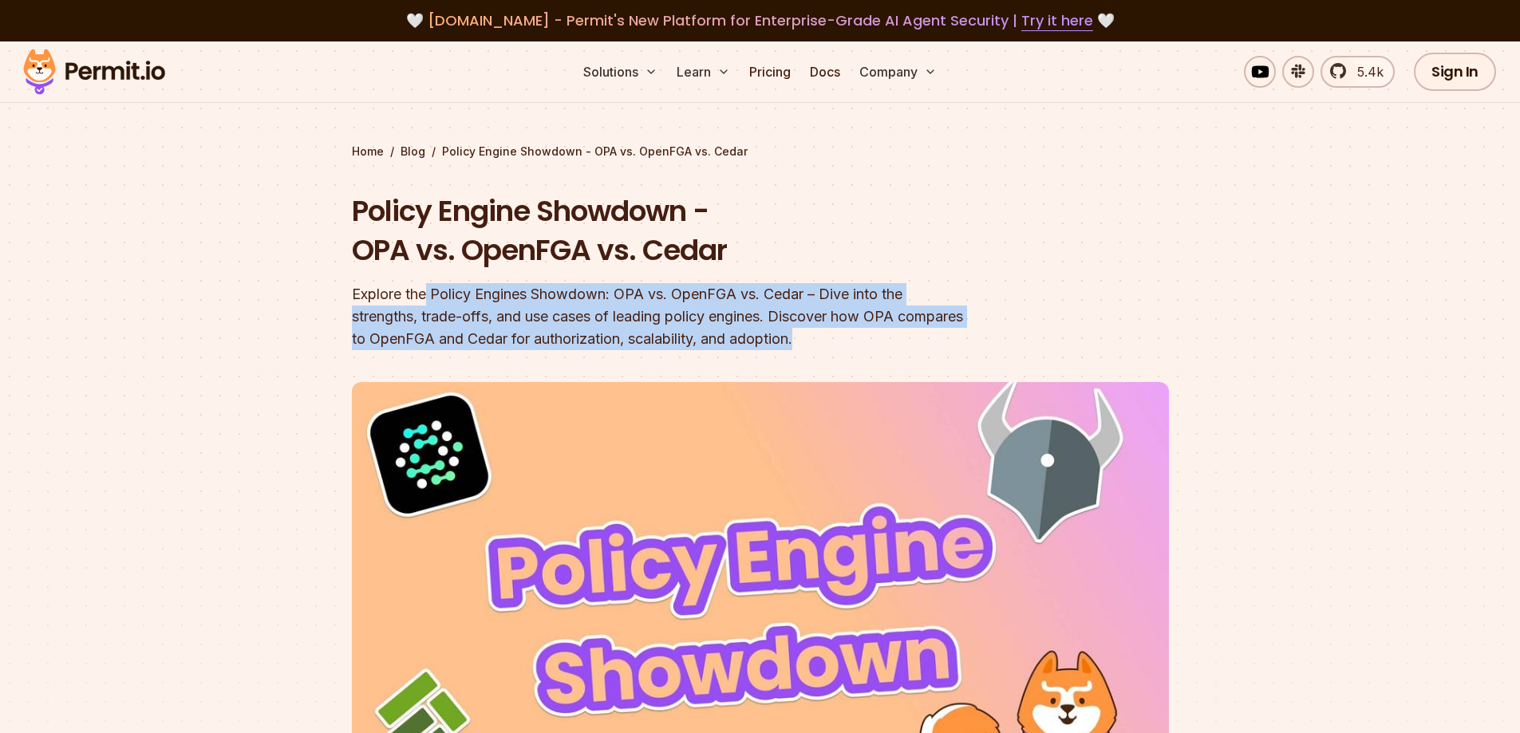
drag, startPoint x: 425, startPoint y: 288, endPoint x: 896, endPoint y: 349, distance: 474.7
click at [896, 349] on div "Explore the Policy Engines Showdown: OPA vs. OpenFGA vs. Cedar – Dive into the …" at bounding box center [658, 316] width 613 height 67
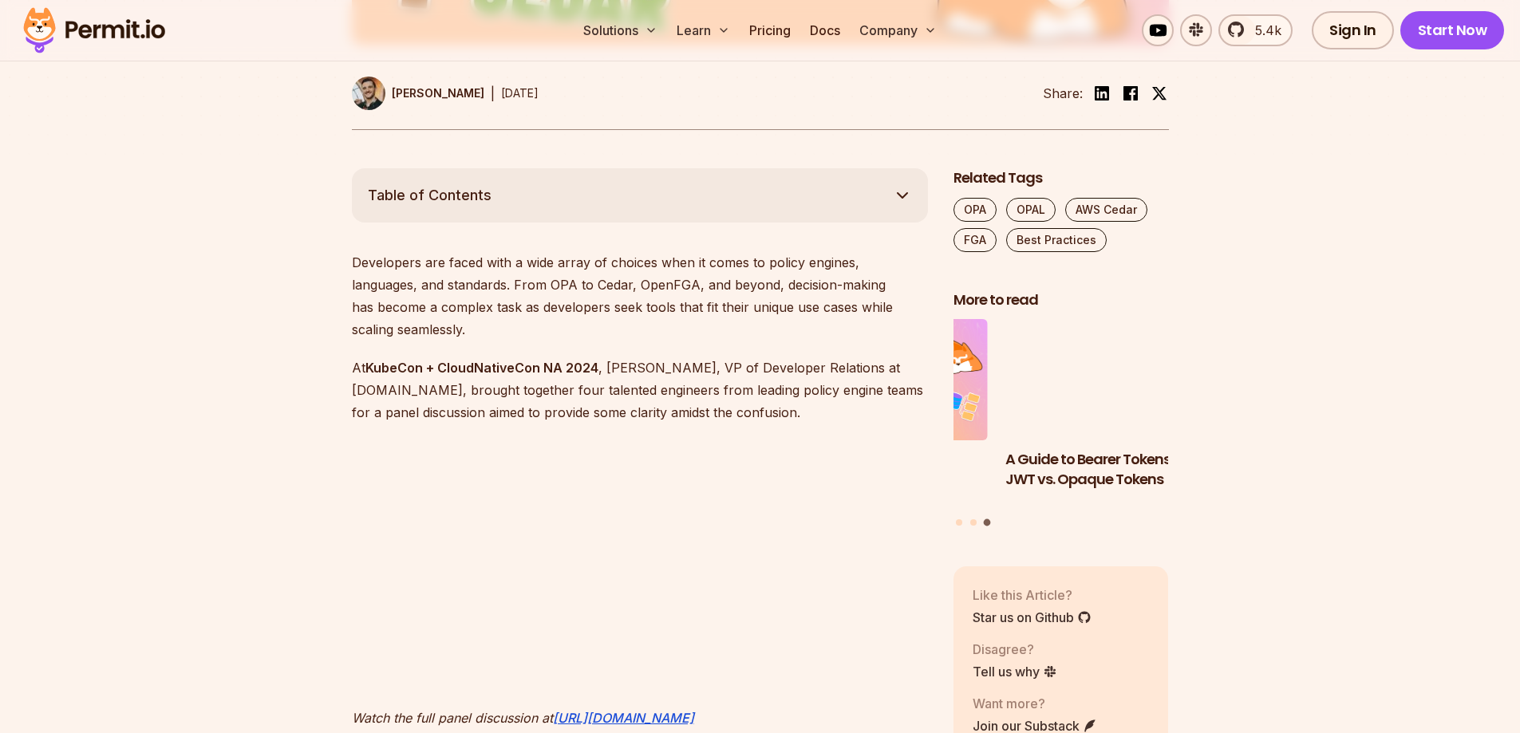
scroll to position [798, 0]
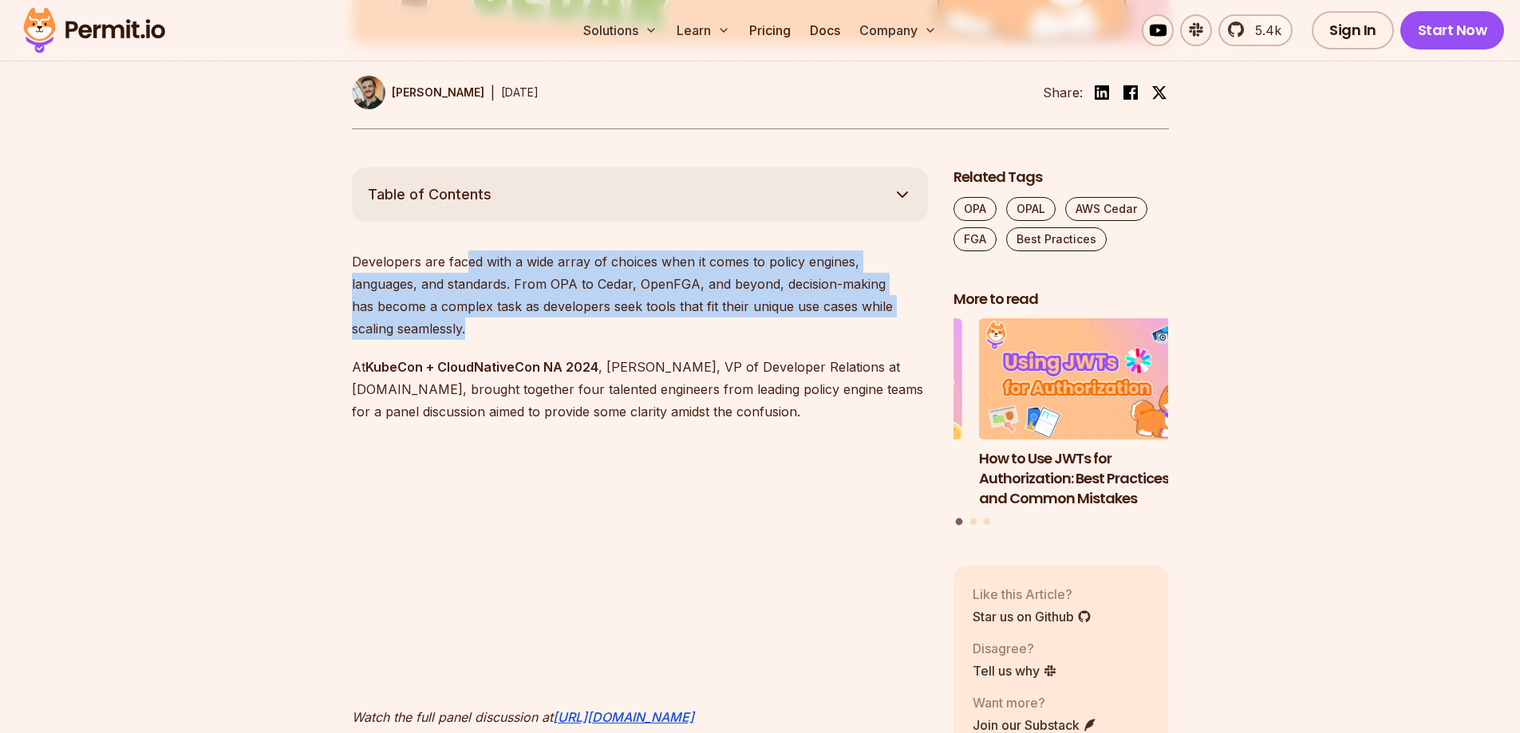
drag, startPoint x: 464, startPoint y: 256, endPoint x: 927, endPoint y: 314, distance: 466.3
click at [927, 314] on p "Developers are faced with a wide array of choices when it comes to policy engin…" at bounding box center [640, 294] width 576 height 89
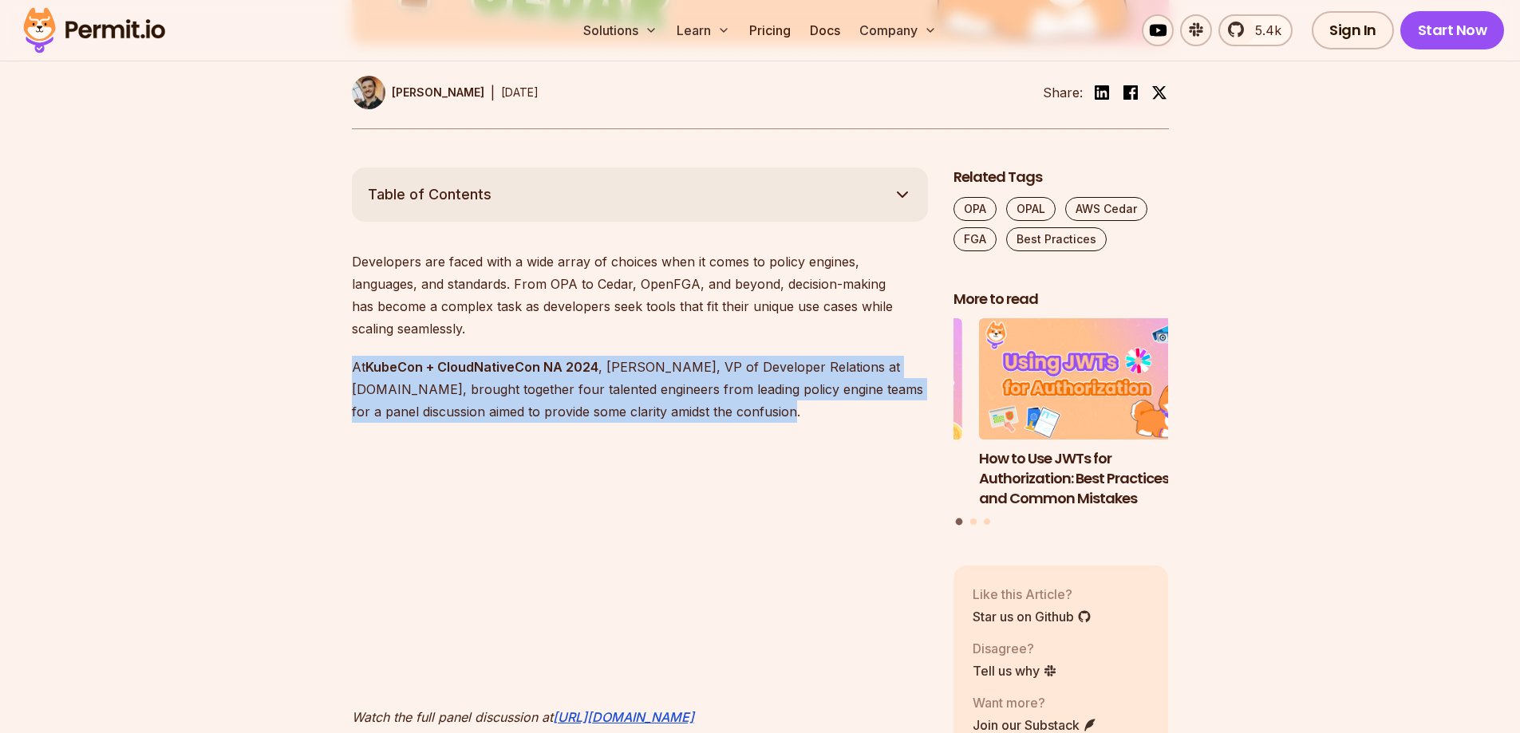
drag, startPoint x: 354, startPoint y: 344, endPoint x: 835, endPoint y: 387, distance: 483.0
click at [835, 387] on p "At KubeCon + CloudNativeCon NA 2024 , [PERSON_NAME], VP of Developer Relations …" at bounding box center [640, 389] width 576 height 67
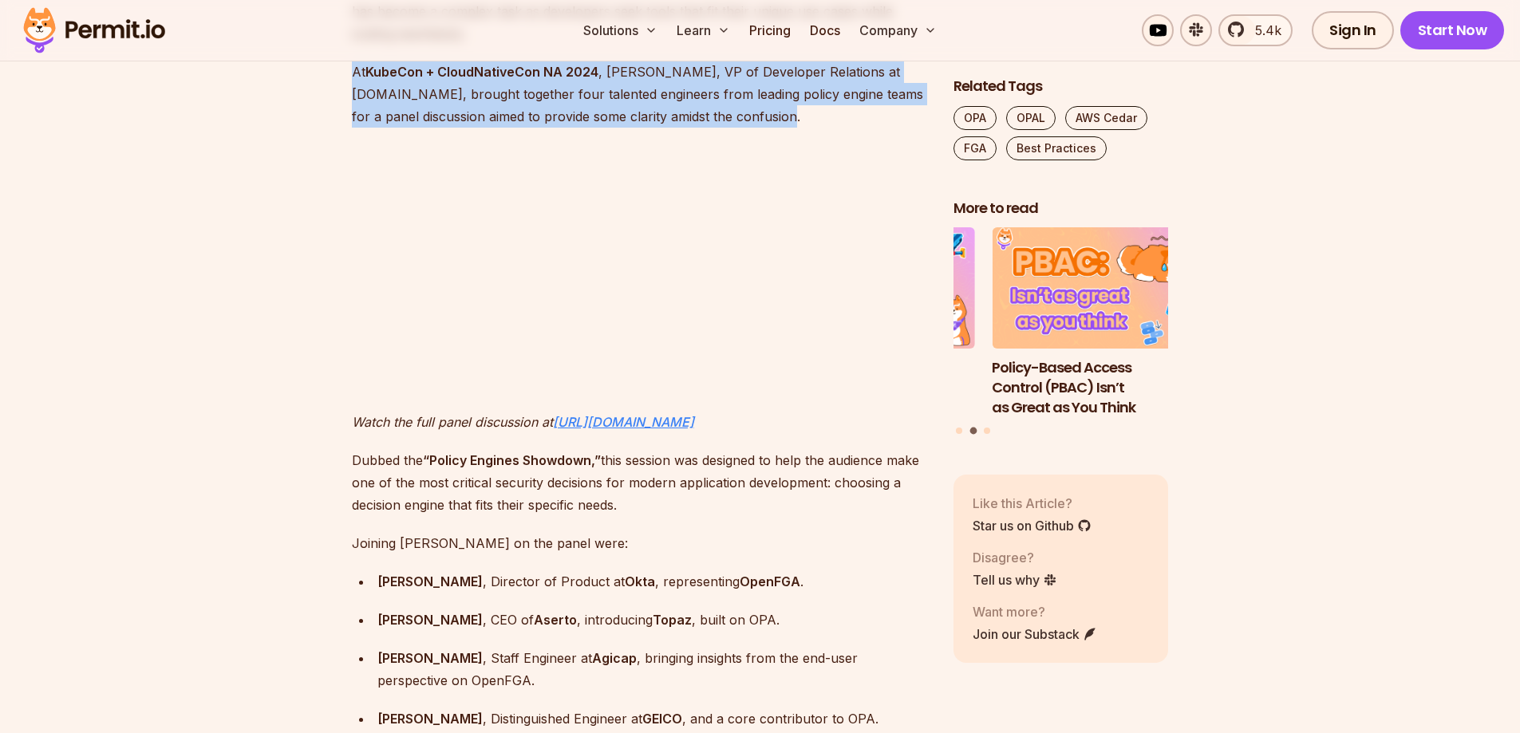
scroll to position [1117, 0]
